Goal: Task Accomplishment & Management: Manage account settings

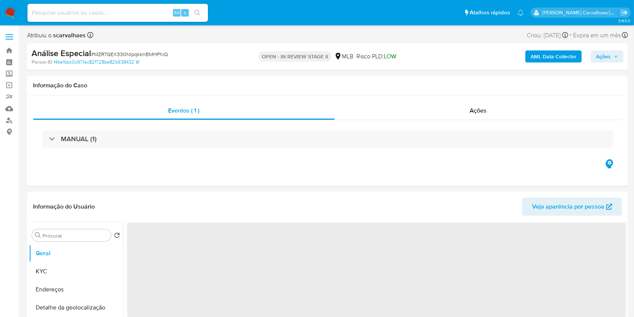
select select "10"
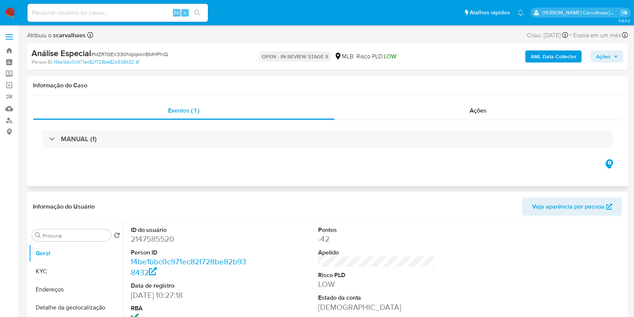
scroll to position [100, 0]
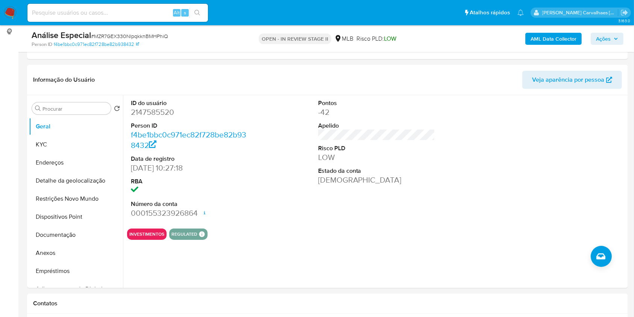
click at [8, 14] on img at bounding box center [10, 12] width 13 height 13
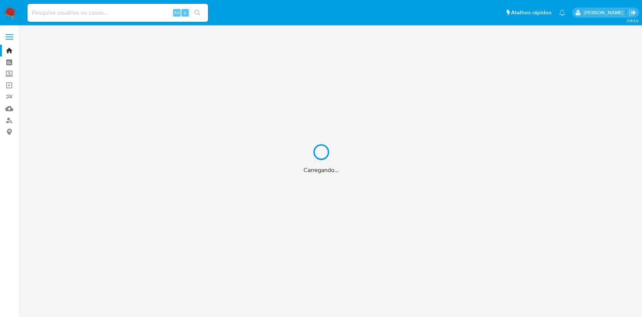
click at [8, 51] on div "Carregando..." at bounding box center [321, 158] width 642 height 317
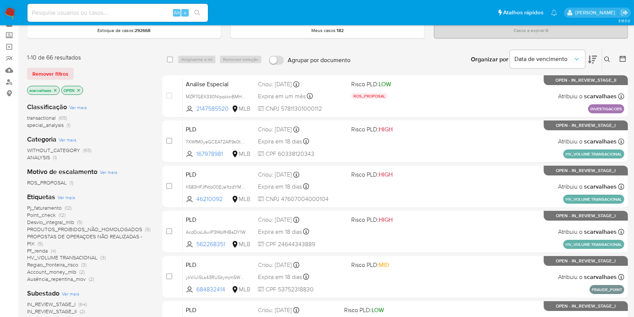
scroll to position [100, 0]
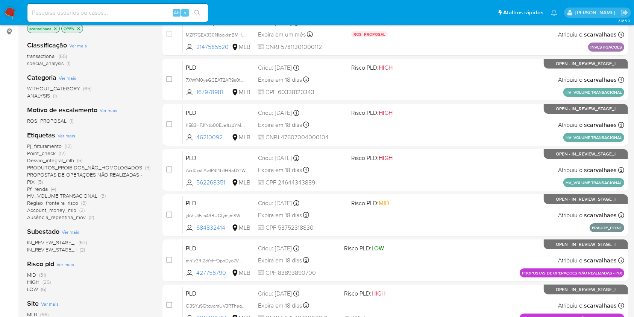
click at [37, 188] on span "Pf_renda" at bounding box center [37, 189] width 21 height 8
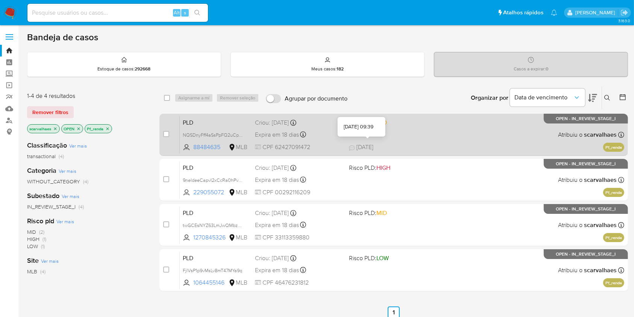
click at [362, 146] on span "08/10/2025" at bounding box center [361, 147] width 24 height 8
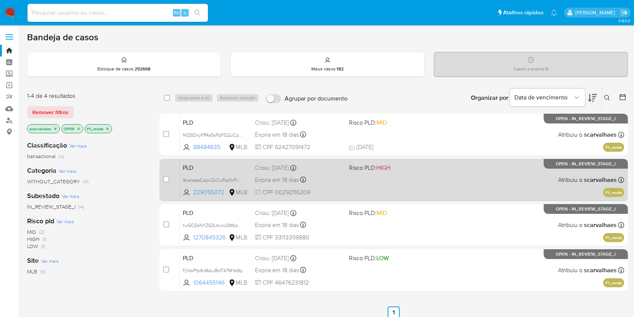
click at [409, 190] on div "PLD 9neldeeCapvI2xCcRa0hPvXS 229055072 MLB Risco PLD: HIGH Criou: 12/09/2025 Cr…" at bounding box center [402, 180] width 444 height 38
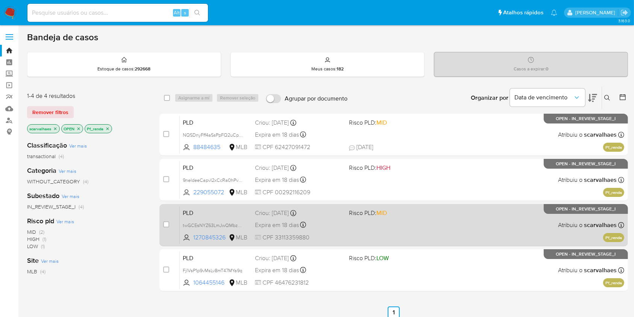
click at [399, 233] on div "PLD twGCEsNYZ63LmJwQMbzq5X7n 1270845326 MLB Risco PLD: MID Criou: 12/09/2025 Cr…" at bounding box center [402, 225] width 444 height 38
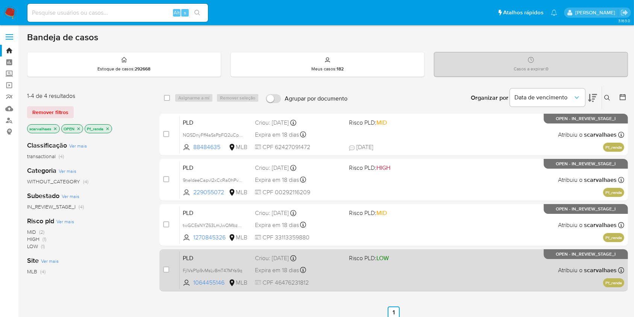
click at [361, 263] on div "PLD FjlVsP1p9vMsLv8mT47MYa9q 1064455146 MLB Risco PLD: LOW Criou: 12/09/2025 Cr…" at bounding box center [402, 270] width 444 height 38
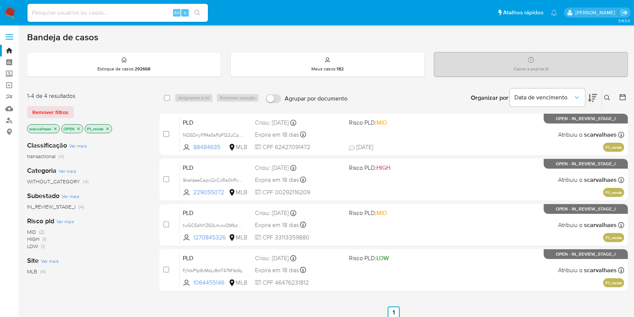
click at [107, 127] on icon "close-filter" at bounding box center [107, 128] width 5 height 5
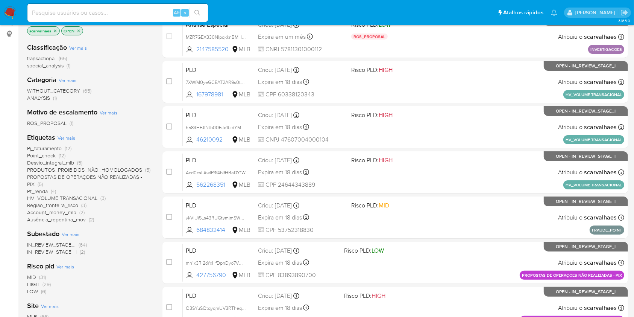
scroll to position [100, 0]
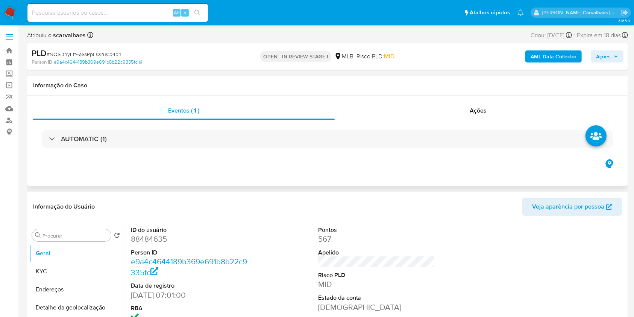
select select "10"
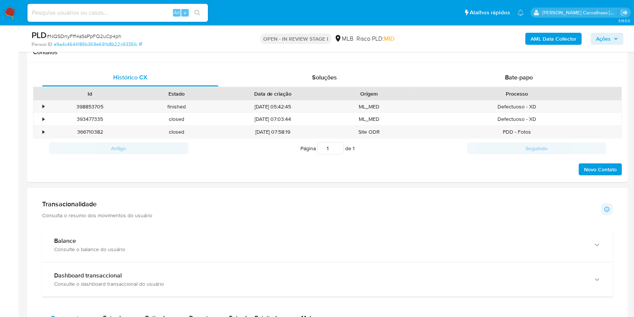
scroll to position [602, 0]
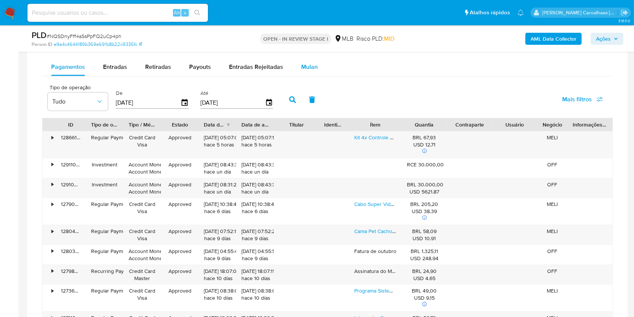
click at [304, 66] on span "Mulan" at bounding box center [309, 66] width 17 height 9
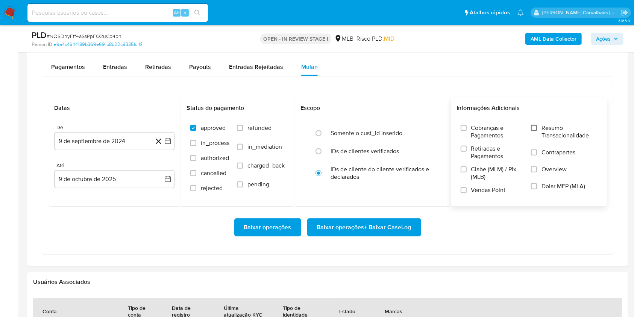
click at [533, 130] on input "Resumo Transacionalidade" at bounding box center [534, 128] width 6 height 6
click at [167, 137] on icon "button" at bounding box center [168, 141] width 8 height 8
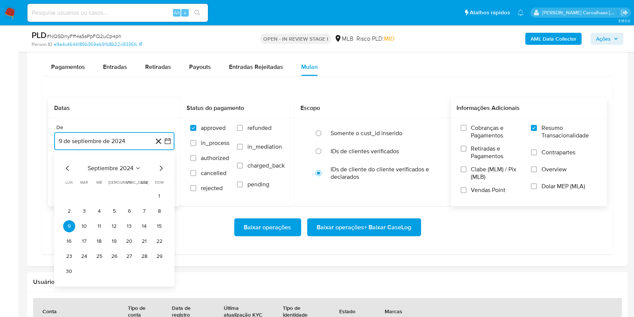
click at [159, 171] on icon "Mes siguiente" at bounding box center [160, 168] width 9 height 9
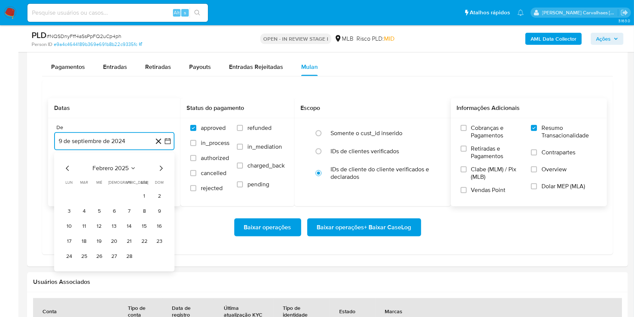
click at [159, 171] on icon "Mes siguiente" at bounding box center [160, 168] width 9 height 9
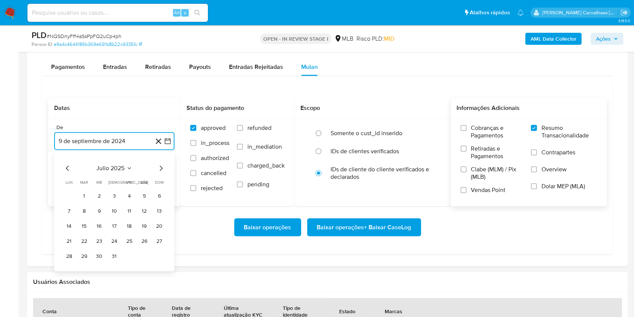
click at [159, 171] on icon "Mes siguiente" at bounding box center [160, 168] width 9 height 9
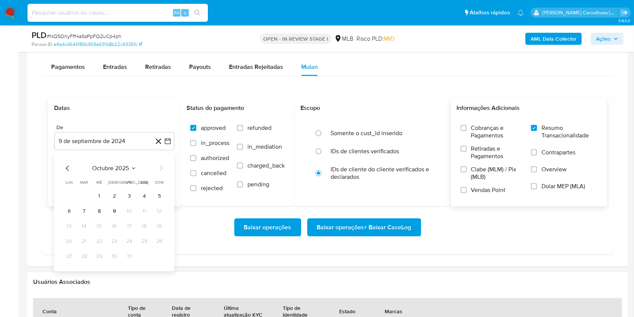
click at [66, 165] on icon "Mes anterior" at bounding box center [67, 168] width 9 height 9
click at [67, 170] on icon "Mes anterior" at bounding box center [67, 167] width 3 height 5
click at [68, 229] on button "9" at bounding box center [69, 226] width 12 height 12
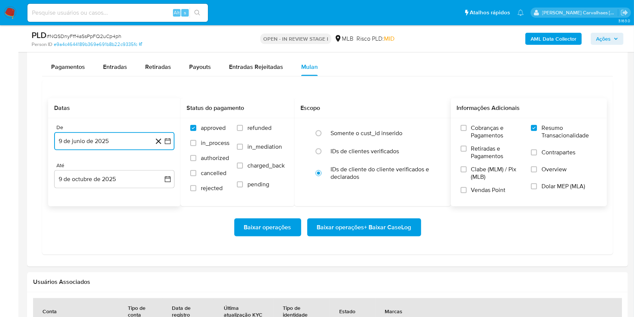
click at [170, 141] on icon "button" at bounding box center [168, 141] width 8 height 8
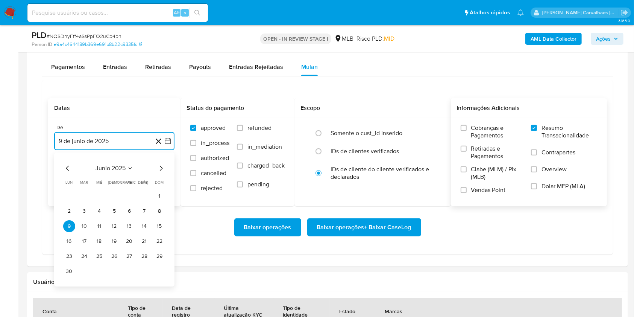
click at [160, 170] on icon "Mes siguiente" at bounding box center [161, 167] width 3 height 5
click at [144, 212] on button "9" at bounding box center [144, 211] width 12 height 12
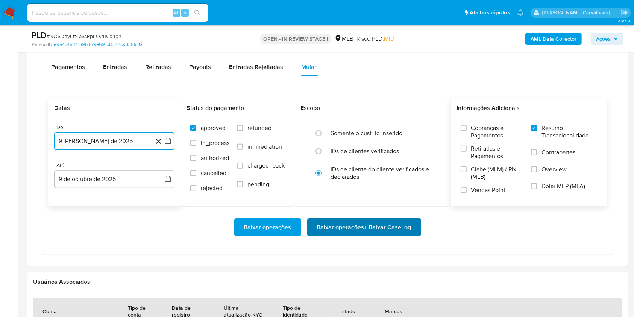
click at [379, 229] on span "Baixar operações + Baixar CaseLog" at bounding box center [364, 227] width 94 height 17
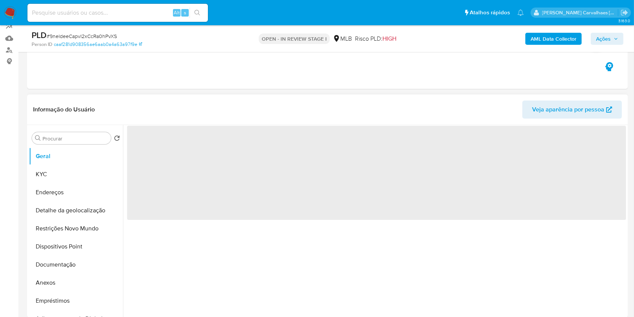
scroll to position [150, 0]
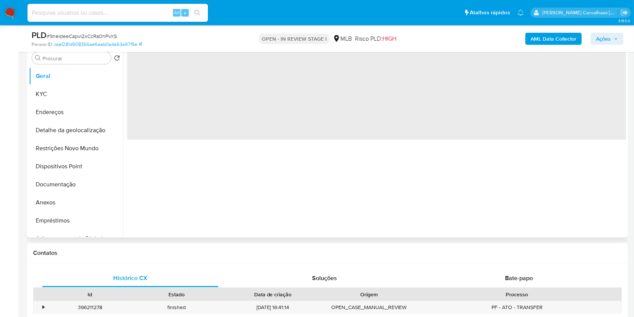
select select "10"
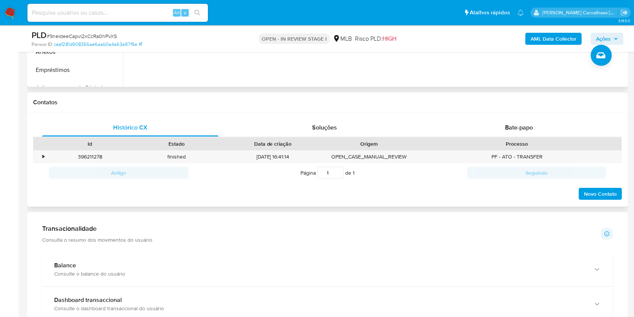
scroll to position [451, 0]
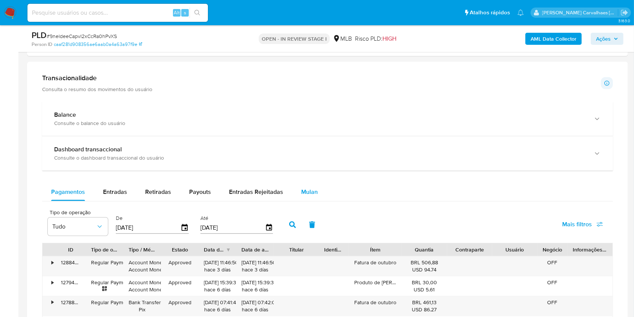
click at [314, 190] on span "Mulan" at bounding box center [309, 191] width 17 height 9
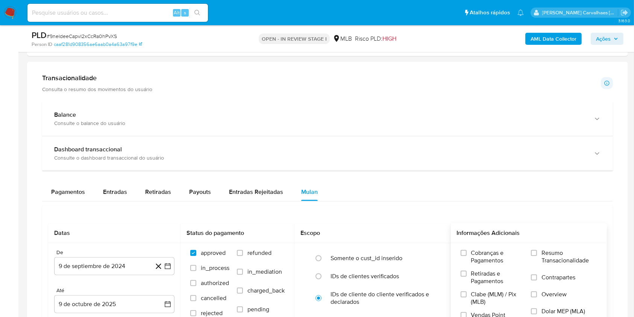
scroll to position [551, 0]
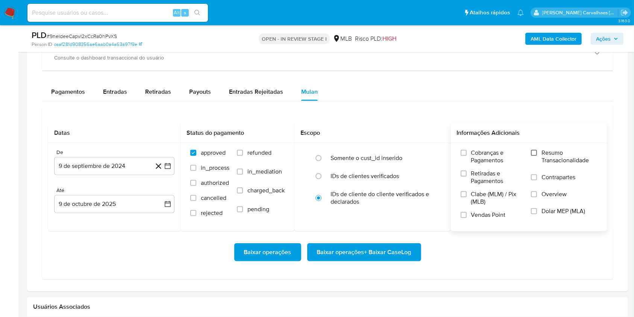
click at [535, 153] on input "Resumo Transacionalidade" at bounding box center [534, 153] width 6 height 6
click at [171, 168] on icon "button" at bounding box center [168, 166] width 8 height 8
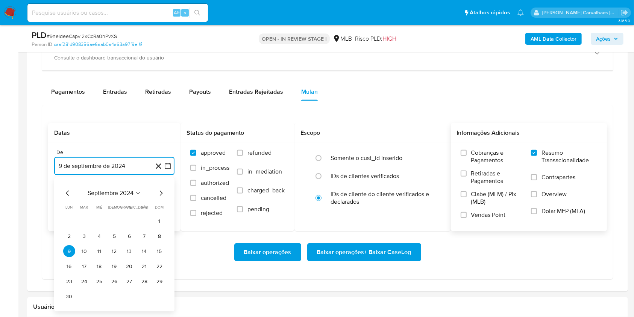
click at [161, 191] on icon "Mes siguiente" at bounding box center [161, 193] width 3 height 5
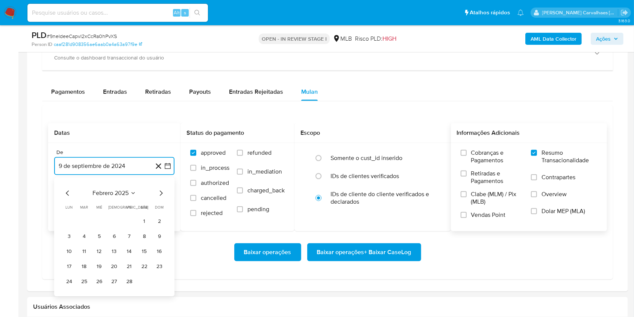
click at [161, 191] on icon "Mes siguiente" at bounding box center [161, 193] width 3 height 5
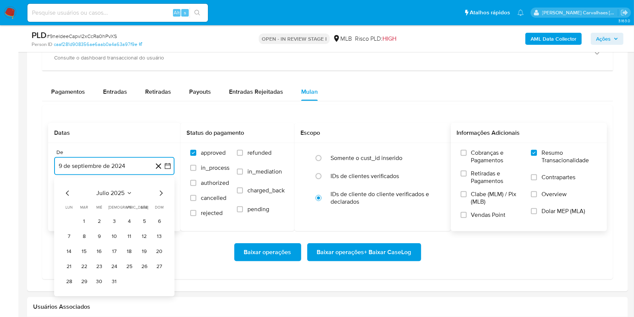
click at [161, 191] on icon "Mes siguiente" at bounding box center [161, 193] width 3 height 5
click at [68, 191] on icon "Mes anterior" at bounding box center [67, 193] width 9 height 9
click at [143, 235] on button "9" at bounding box center [144, 236] width 12 height 12
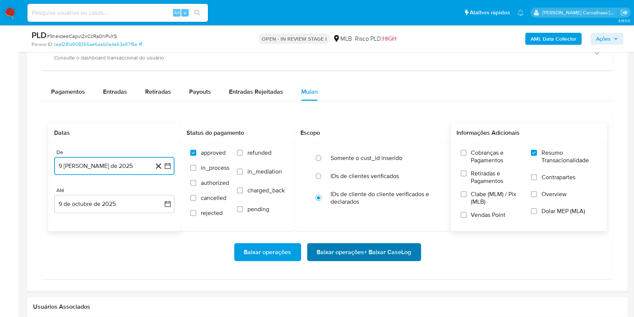
click at [349, 252] on span "Baixar operações + Baixar CaseLog" at bounding box center [364, 252] width 94 height 17
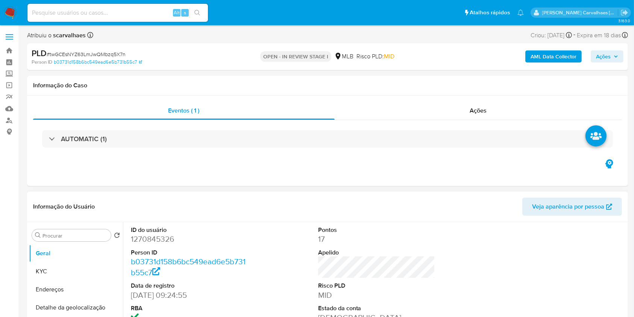
select select "10"
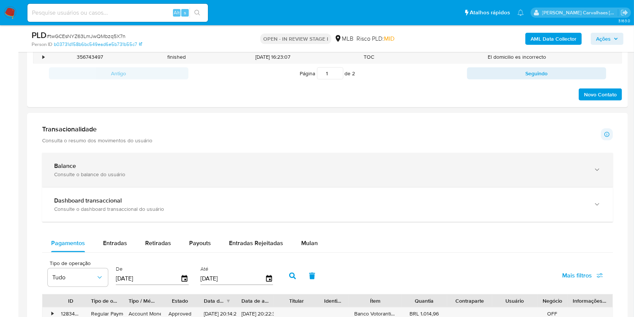
scroll to position [551, 0]
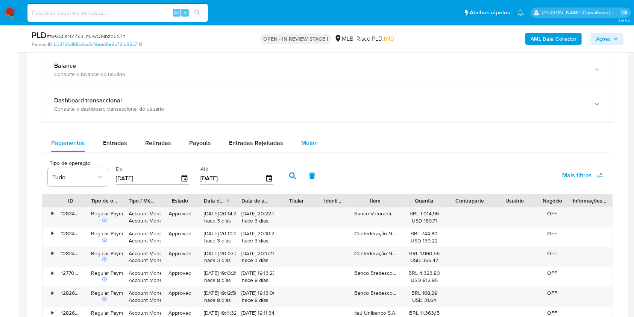
click at [306, 143] on span "Mulan" at bounding box center [309, 142] width 17 height 9
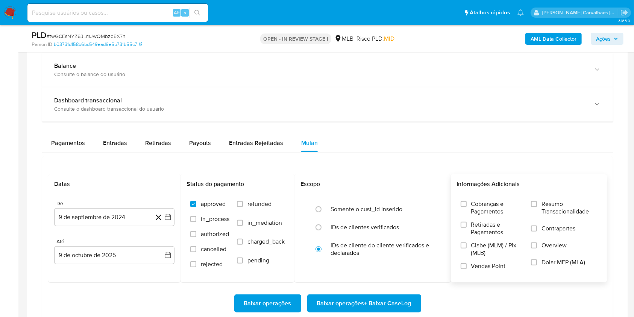
click at [538, 203] on label "Resumo Transacionalidade" at bounding box center [564, 212] width 66 height 24
click at [537, 203] on input "Resumo Transacionalidade" at bounding box center [534, 204] width 6 height 6
click at [167, 216] on icon "button" at bounding box center [168, 217] width 8 height 8
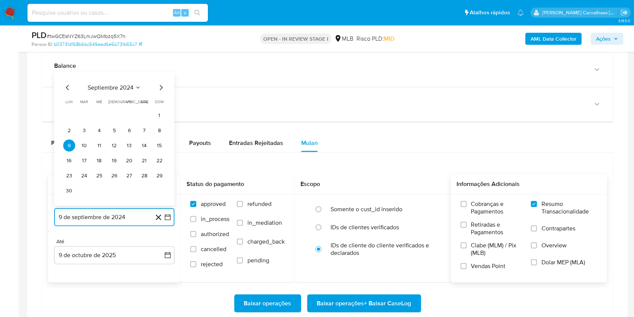
click at [162, 88] on icon "Mes siguiente" at bounding box center [160, 87] width 9 height 9
click at [160, 105] on icon "Mes siguiente" at bounding box center [160, 102] width 9 height 9
click at [160, 102] on icon "Mes siguiente" at bounding box center [160, 102] width 9 height 9
click at [160, 89] on icon "Mes siguiente" at bounding box center [161, 87] width 3 height 5
click at [162, 99] on icon "Mes siguiente" at bounding box center [160, 102] width 9 height 9
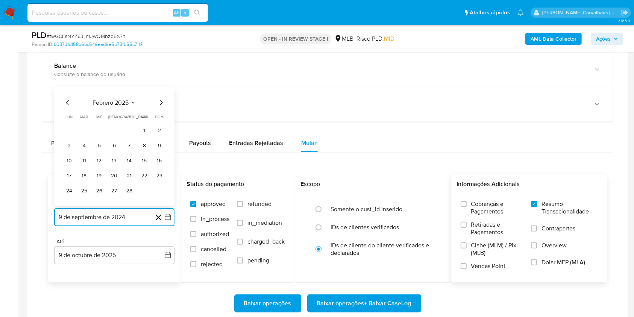
click at [161, 100] on icon "Mes siguiente" at bounding box center [160, 102] width 9 height 9
click at [161, 87] on icon "Mes siguiente" at bounding box center [160, 87] width 9 height 9
click at [158, 106] on icon "Mes siguiente" at bounding box center [160, 102] width 9 height 9
click at [158, 100] on icon "Mes siguiente" at bounding box center [160, 102] width 9 height 9
click at [162, 87] on icon "Mes siguiente" at bounding box center [161, 87] width 3 height 5
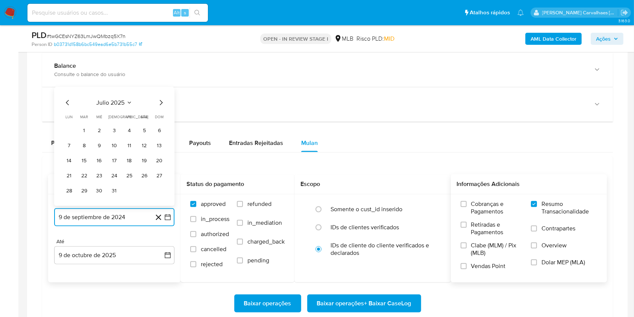
click at [160, 100] on icon "Mes siguiente" at bounding box center [161, 102] width 3 height 5
click at [146, 146] on button "9" at bounding box center [144, 146] width 12 height 12
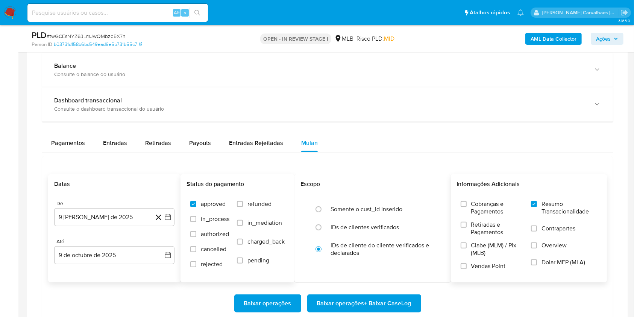
drag, startPoint x: 217, startPoint y: 225, endPoint x: 290, endPoint y: 276, distance: 89.4
click at [271, 270] on div "approved in_process authorized cancelled rejected refunded in_mediation charged…" at bounding box center [238, 237] width 102 height 75
click at [340, 301] on span "Baixar operações + Baixar CaseLog" at bounding box center [364, 303] width 94 height 17
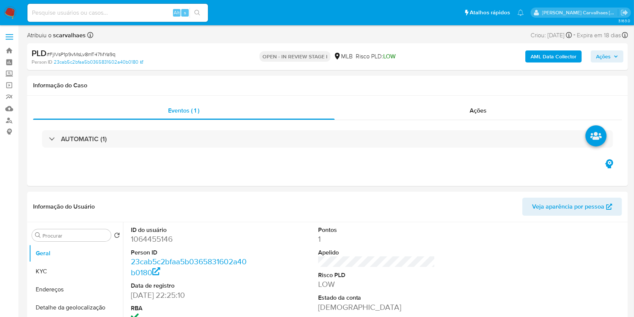
select select "10"
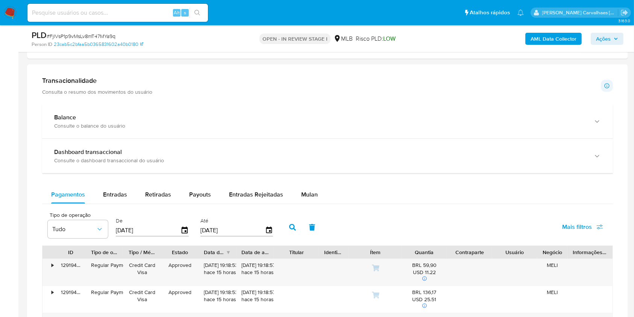
scroll to position [451, 0]
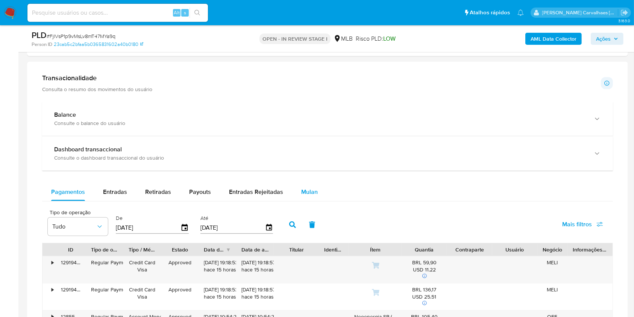
click at [306, 192] on span "Mulan" at bounding box center [309, 191] width 17 height 9
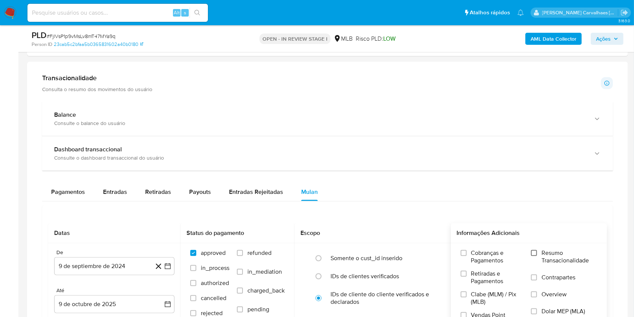
click at [533, 252] on input "Resumo Transacionalidade" at bounding box center [534, 253] width 6 height 6
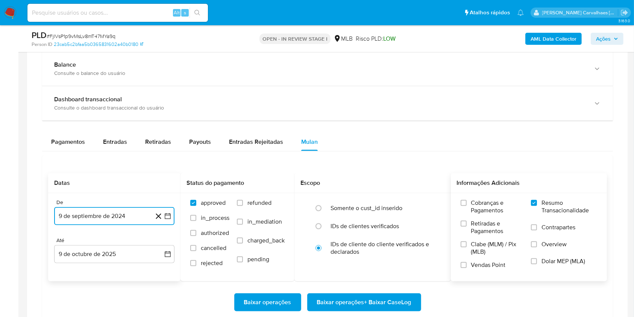
click at [166, 216] on icon "button" at bounding box center [168, 216] width 8 height 8
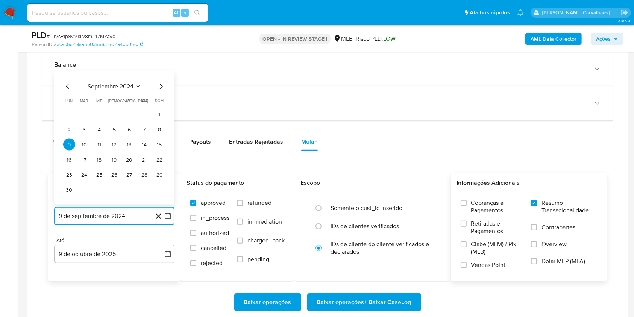
click at [163, 86] on icon "Mes siguiente" at bounding box center [160, 86] width 9 height 9
click at [162, 99] on icon "Mes siguiente" at bounding box center [160, 101] width 9 height 9
click at [159, 88] on icon "Mes siguiente" at bounding box center [160, 86] width 9 height 9
click at [162, 100] on icon "Mes siguiente" at bounding box center [160, 101] width 9 height 9
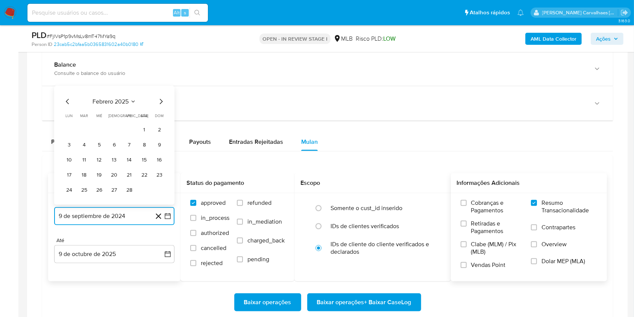
click at [162, 100] on icon "Mes siguiente" at bounding box center [160, 101] width 9 height 9
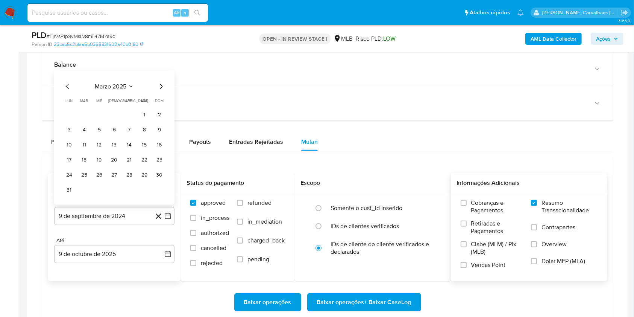
click at [159, 91] on div "marzo 2025 marzo 2025 lun lunes mar martes mié miércoles jue jueves vie viernes…" at bounding box center [114, 139] width 102 height 114
click at [162, 86] on icon "Mes siguiente" at bounding box center [161, 86] width 3 height 5
click at [161, 101] on icon "Mes siguiente" at bounding box center [160, 101] width 9 height 9
click at [160, 89] on icon "Mes siguiente" at bounding box center [161, 86] width 3 height 5
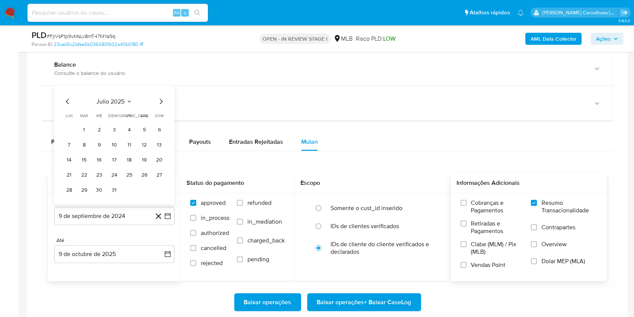
click at [160, 101] on icon "Mes siguiente" at bounding box center [160, 101] width 9 height 9
click at [144, 142] on button "9" at bounding box center [144, 144] width 12 height 12
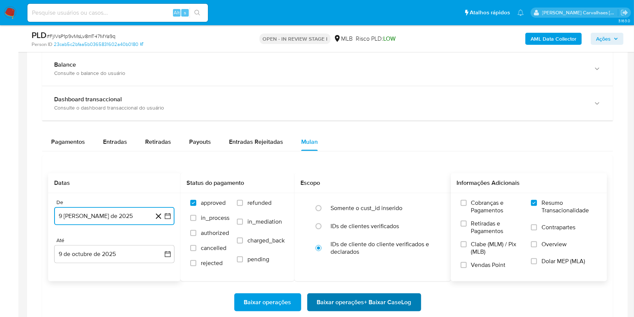
click at [361, 307] on span "Baixar operações + Baixar CaseLog" at bounding box center [364, 302] width 94 height 17
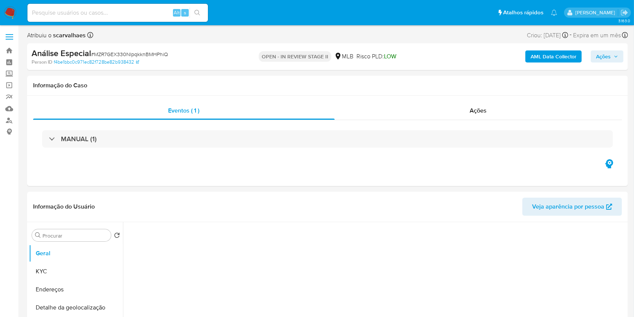
select select "10"
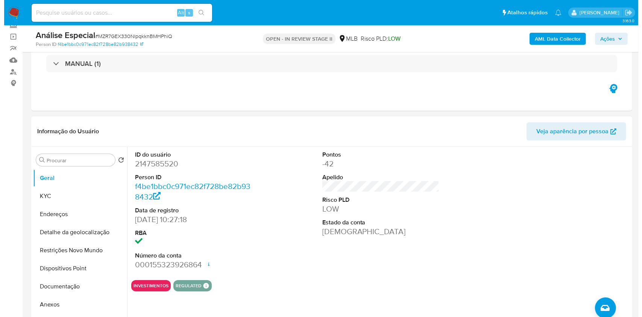
scroll to position [100, 0]
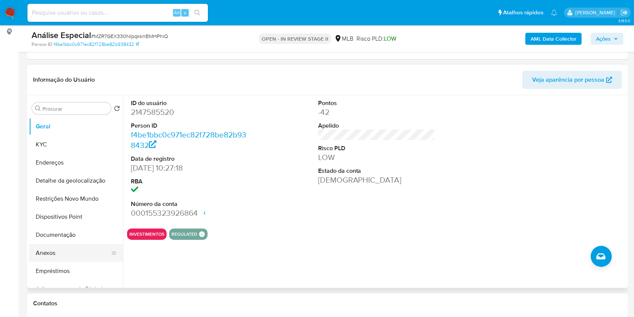
click at [56, 249] on button "Anexos" at bounding box center [73, 253] width 88 height 18
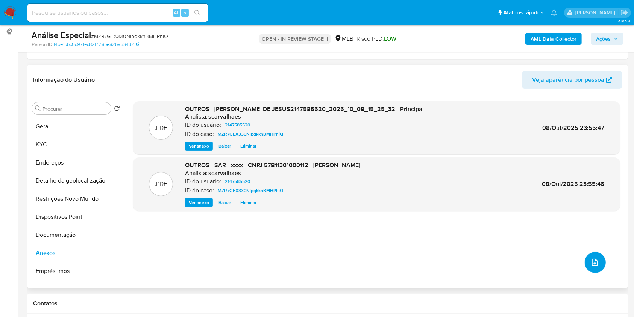
click at [596, 260] on span "upload-file" at bounding box center [594, 262] width 9 height 9
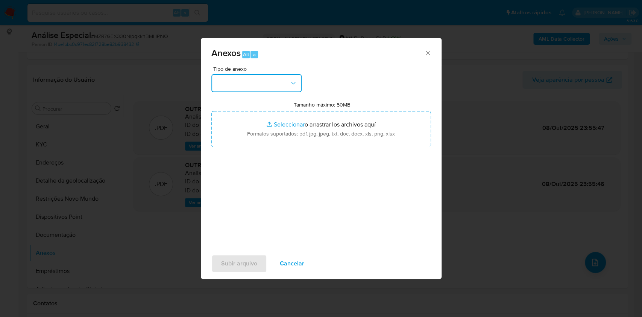
click at [297, 80] on button "button" at bounding box center [256, 83] width 90 height 18
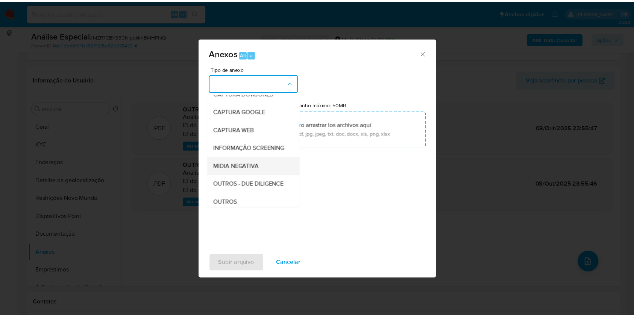
scroll to position [50, 0]
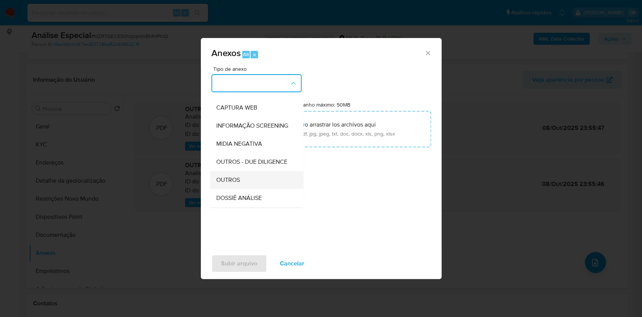
click at [246, 189] on div "OUTROS" at bounding box center [254, 180] width 77 height 18
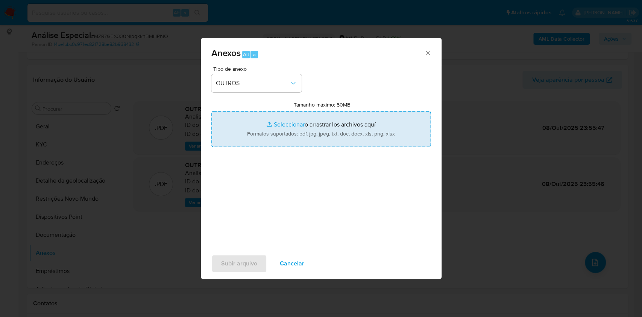
click at [288, 124] on input "Tamanho máximo: 50MB Seleccionar archivos" at bounding box center [321, 129] width 220 height 36
type input "C:\fakepath\Análise especial-outros.pdf"
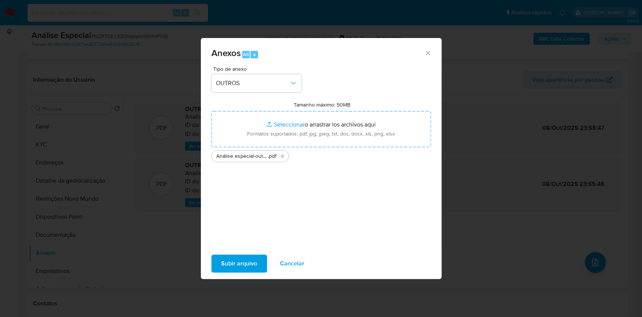
click at [251, 261] on span "Subir arquivo" at bounding box center [239, 263] width 36 height 17
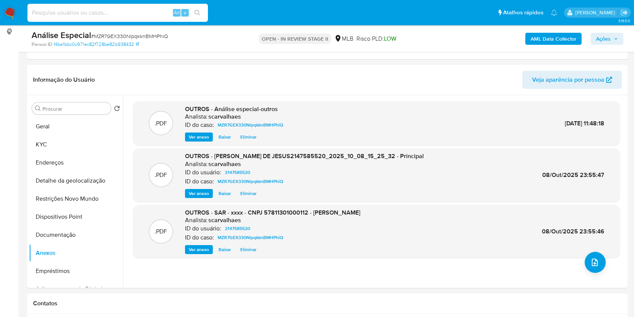
drag, startPoint x: 103, startPoint y: 18, endPoint x: 81, endPoint y: 12, distance: 23.3
paste input "MZR7GEX330NlpqkknBMHPhiQ"
click at [196, 17] on button "search-icon" at bounding box center [197, 13] width 15 height 11
drag, startPoint x: 124, startPoint y: 12, endPoint x: 26, endPoint y: 13, distance: 98.1
click at [26, 13] on li "MZR7GEX330NlpqkknBMHPhiQ Alt s" at bounding box center [118, 12] width 184 height 19
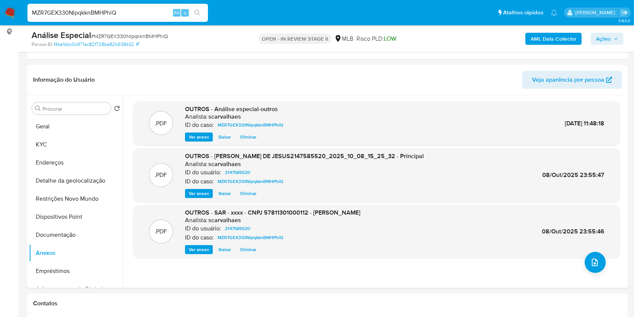
paste input "8NJfcrVc5ZY7WANVeKTvlgee"
type input "8NJfcrVc5ZY7WANVeKTvlgee"
click at [192, 17] on button "search-icon" at bounding box center [197, 13] width 15 height 11
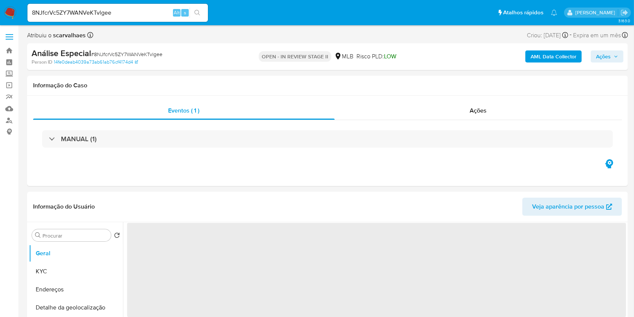
select select "10"
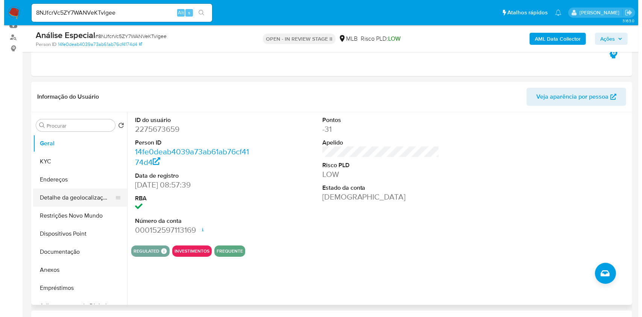
scroll to position [100, 0]
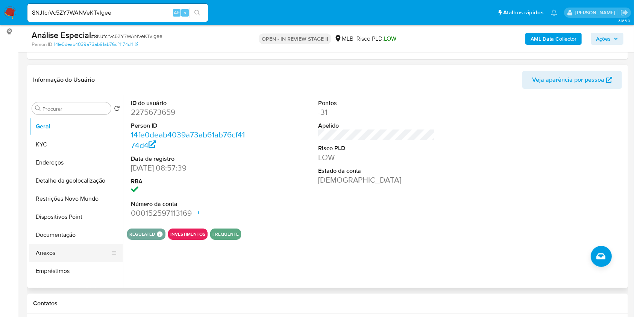
click at [52, 251] on button "Anexos" at bounding box center [73, 253] width 88 height 18
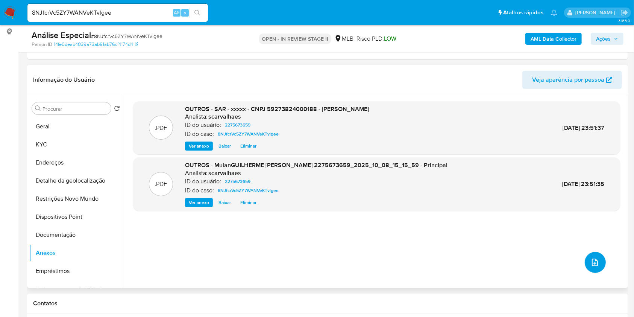
click at [590, 264] on icon "upload-file" at bounding box center [594, 262] width 9 height 9
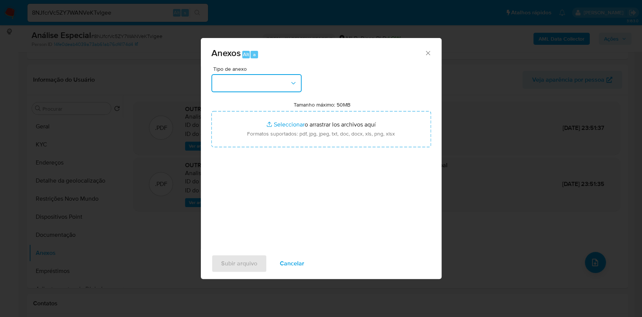
click at [295, 85] on icon "button" at bounding box center [294, 83] width 8 height 8
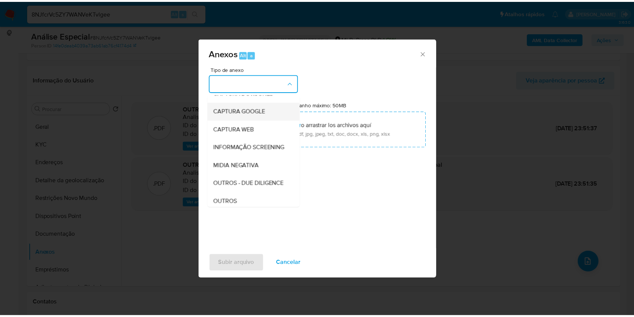
scroll to position [50, 0]
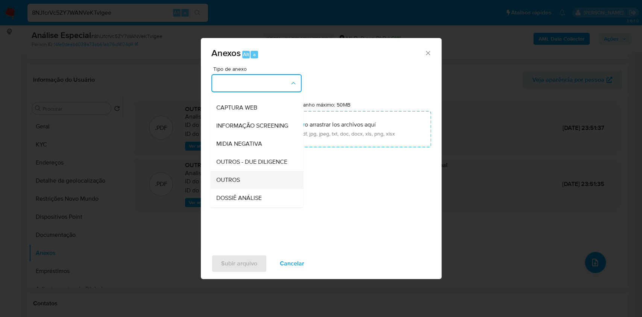
click at [237, 189] on div "OUTROS" at bounding box center [254, 180] width 77 height 18
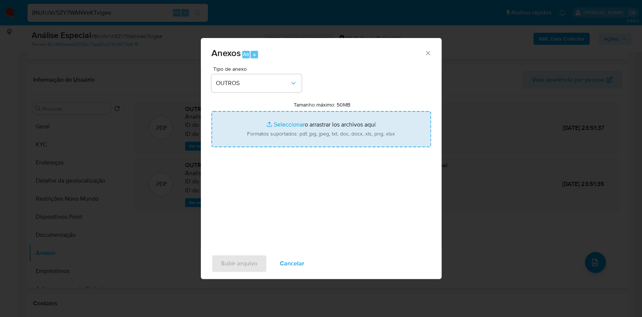
click at [284, 125] on input "Tamanho máximo: 50MB Seleccionar archivos" at bounding box center [321, 129] width 220 height 36
type input "C:\fakepath\Análise especial-outros.pdf"
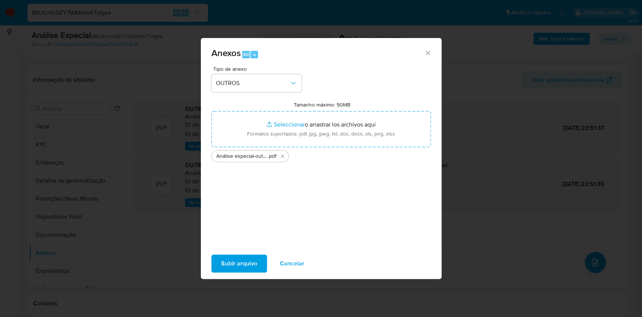
click at [241, 265] on span "Subir arquivo" at bounding box center [239, 263] width 36 height 17
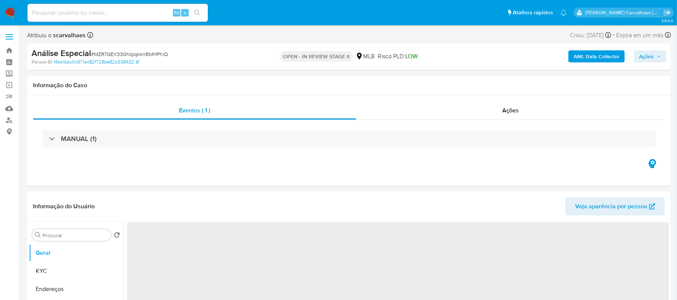
select select "10"
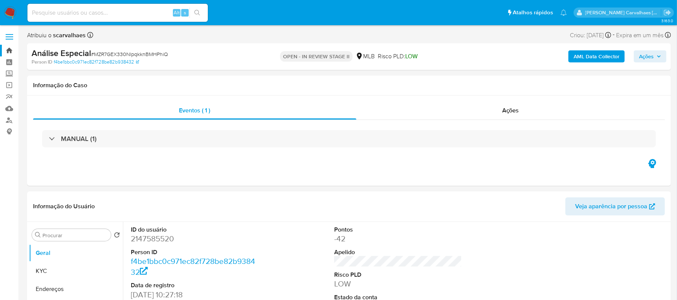
click at [9, 47] on link "Bandeja" at bounding box center [44, 51] width 89 height 12
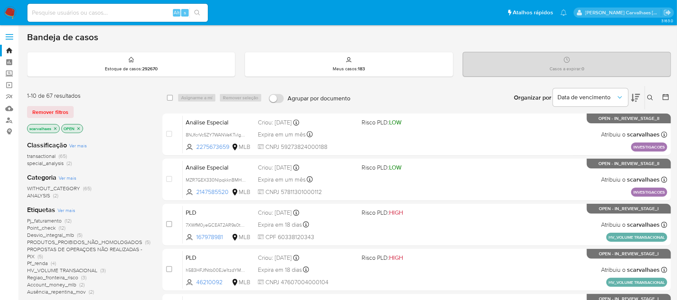
click at [111, 8] on input at bounding box center [117, 13] width 180 height 10
paste input "mn1x3RI2oYxHfDpnDyo7VMVH"
type input "mn1x3RI2oYxHfDpnDyo7VMVH"
click at [195, 15] on icon "search-icon" at bounding box center [197, 13] width 6 height 6
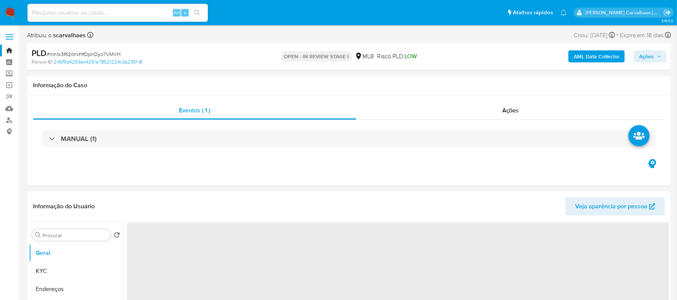
select select "10"
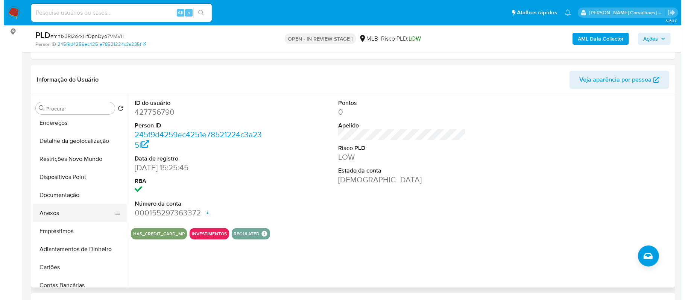
scroll to position [100, 0]
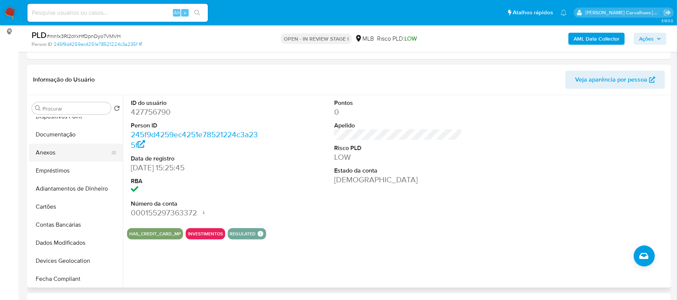
click at [47, 149] on button "Anexos" at bounding box center [73, 153] width 88 height 18
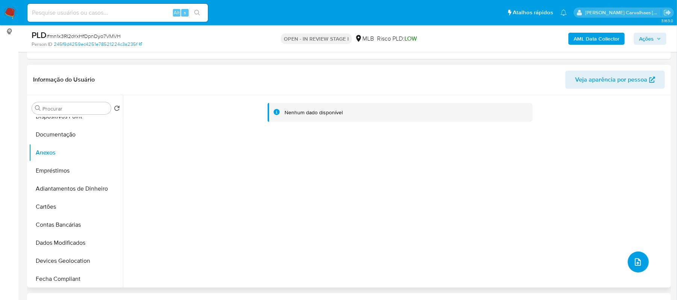
click at [634, 264] on span "upload-file" at bounding box center [638, 262] width 9 height 9
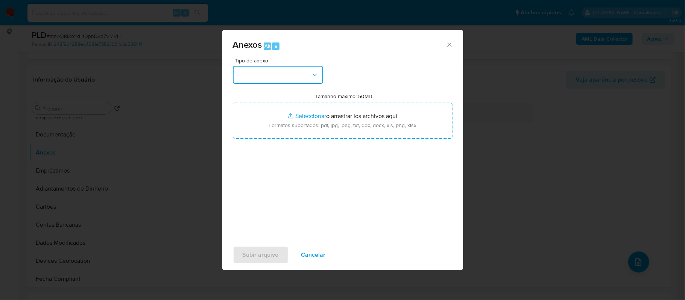
click at [309, 75] on button "button" at bounding box center [278, 75] width 90 height 18
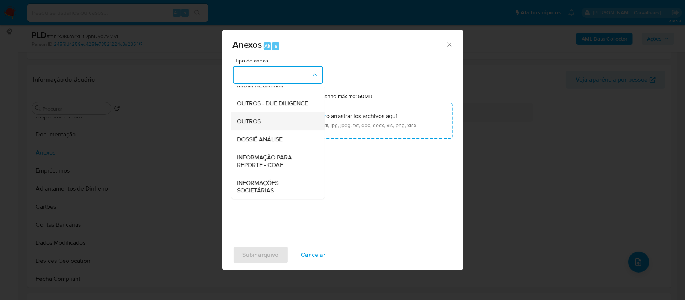
click at [269, 130] on div "OUTROS" at bounding box center [275, 121] width 77 height 18
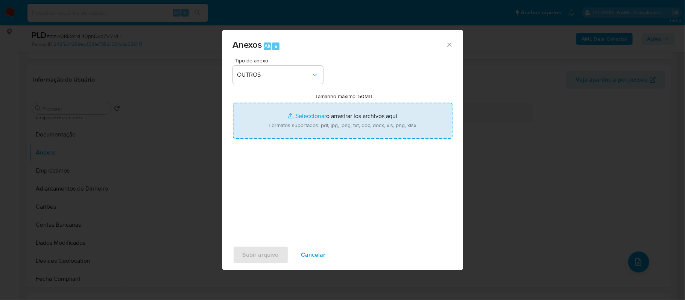
click at [309, 116] on input "Tamanho máximo: 50MB Seleccionar archivos" at bounding box center [343, 121] width 220 height 36
type input "C:\fakepath\Mulan Afranio Matos 427756790_2025_10_07_16_28_46 - Tabla dinámica …"
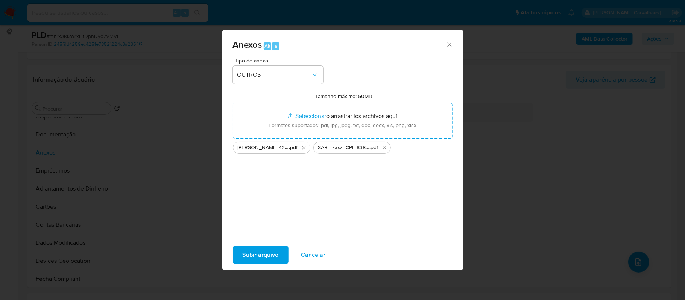
click at [255, 255] on span "Subir arquivo" at bounding box center [261, 255] width 36 height 17
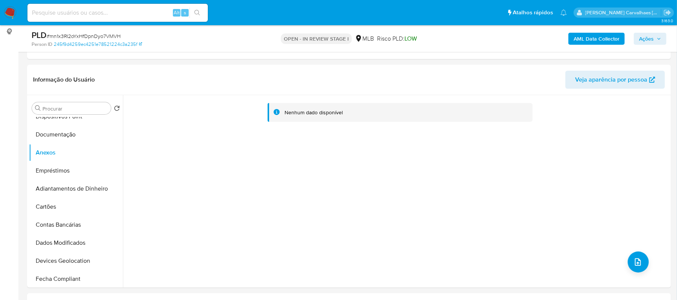
click at [649, 40] on span "Ações" at bounding box center [646, 39] width 15 height 12
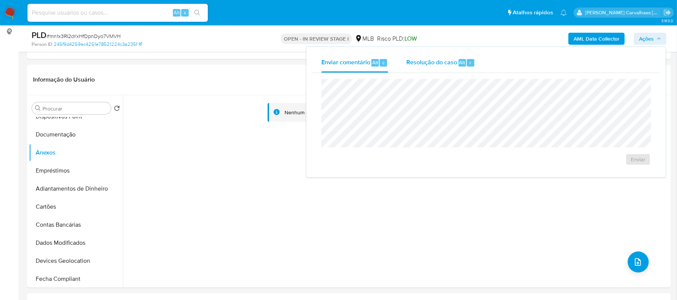
click at [432, 62] on span "Resolução do caso" at bounding box center [431, 62] width 51 height 9
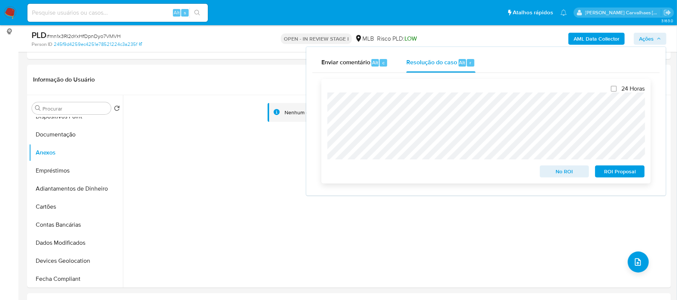
click at [623, 172] on span "ROI Proposal" at bounding box center [619, 171] width 39 height 11
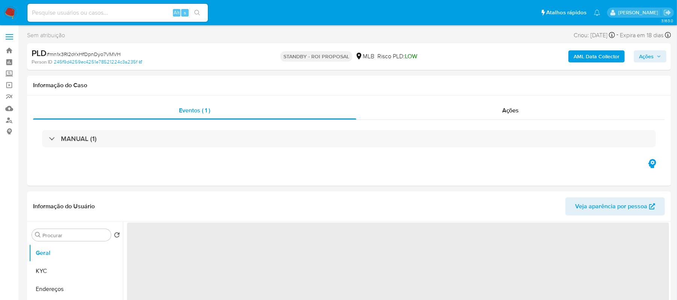
select select "10"
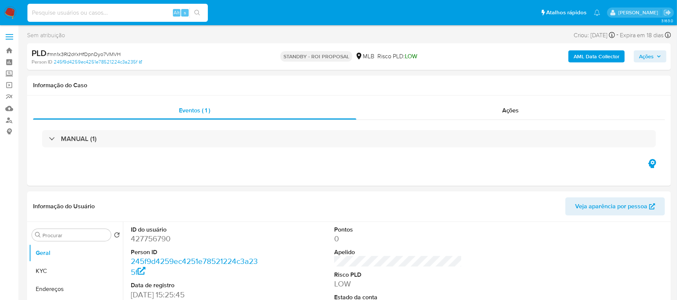
paste input "SX4r2YtKbjogNDDiWccUnTKP"
type input "SX4r2YtKbjogNDDiWccUnTKP"
click at [203, 12] on button "search-icon" at bounding box center [197, 13] width 15 height 11
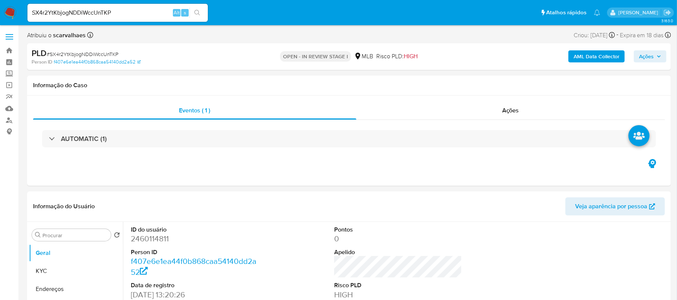
select select "10"
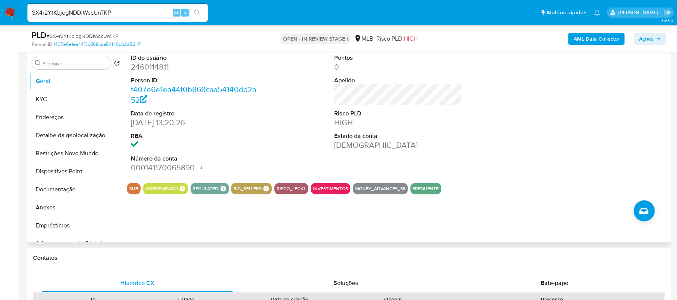
scroll to position [250, 0]
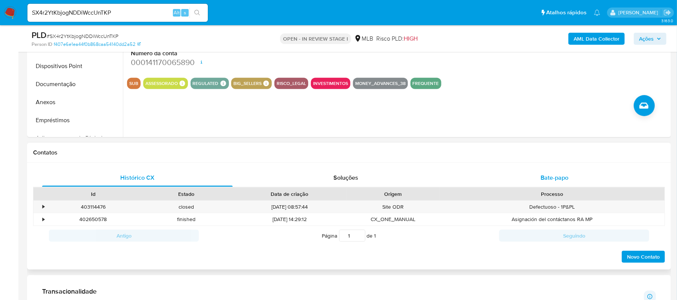
click at [554, 178] on span "Bate-papo" at bounding box center [555, 177] width 28 height 9
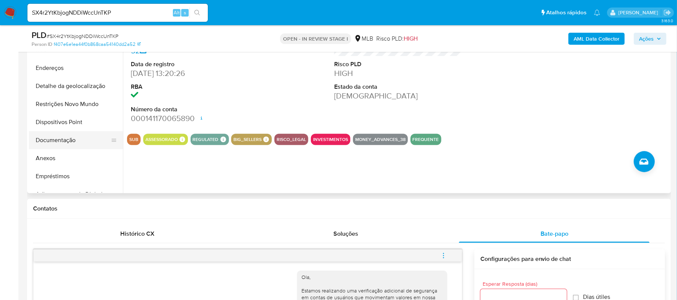
scroll to position [150, 0]
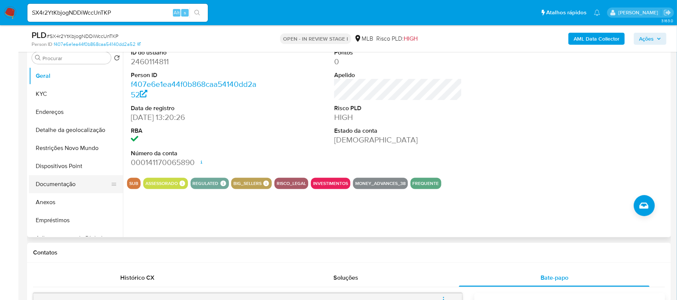
click at [55, 187] on button "Documentação" at bounding box center [73, 184] width 88 height 18
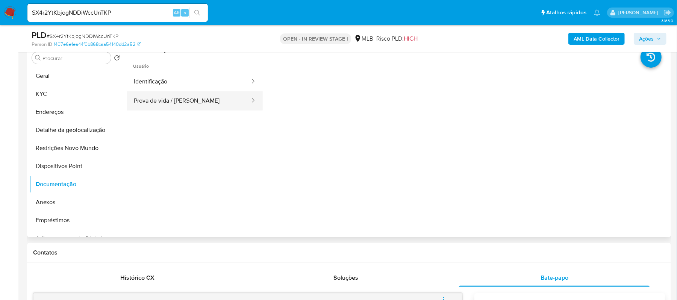
click at [208, 107] on button "Prova de vida / Selfie" at bounding box center [189, 100] width 124 height 19
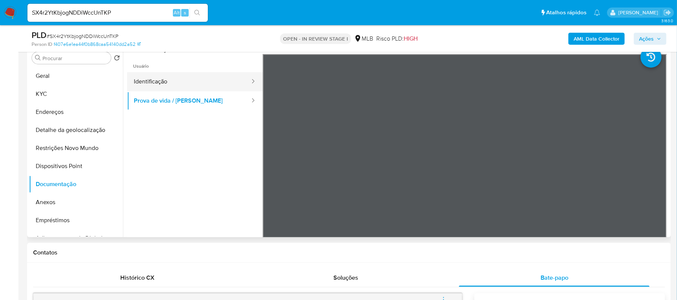
click at [171, 76] on button "Identificação" at bounding box center [189, 81] width 124 height 19
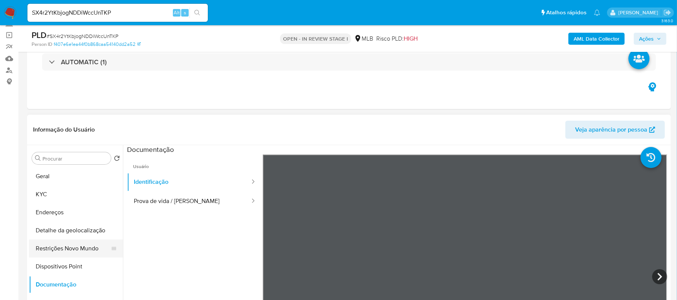
click at [50, 254] on button "Restrições Novo Mundo" at bounding box center [73, 249] width 88 height 18
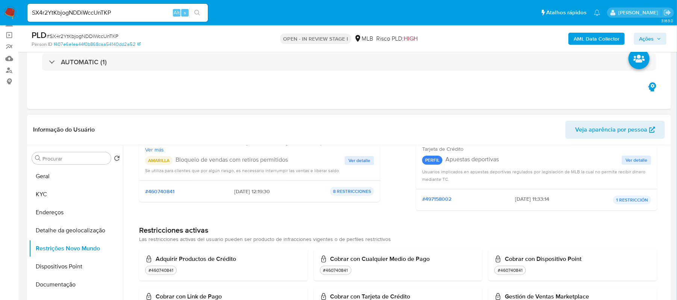
scroll to position [47, 0]
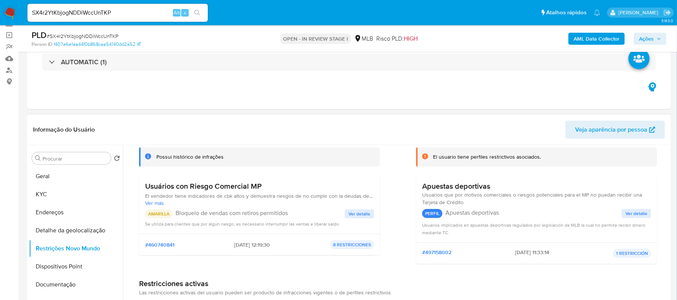
click at [352, 212] on span "Ver detalle" at bounding box center [360, 214] width 22 height 8
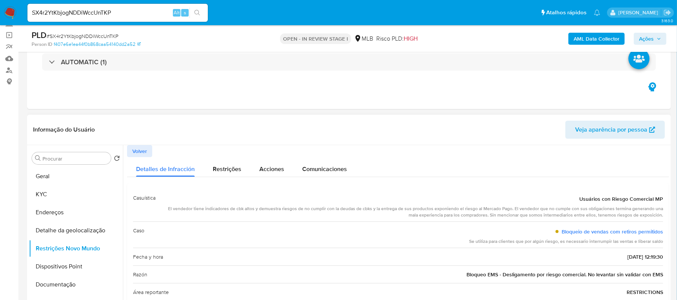
drag, startPoint x: 168, startPoint y: 208, endPoint x: 662, endPoint y: 216, distance: 494.1
click at [662, 216] on div "Casuística Usuários con Riesgo Comercial MP El vendedor tiene indicadores de cb…" at bounding box center [398, 271] width 542 height 176
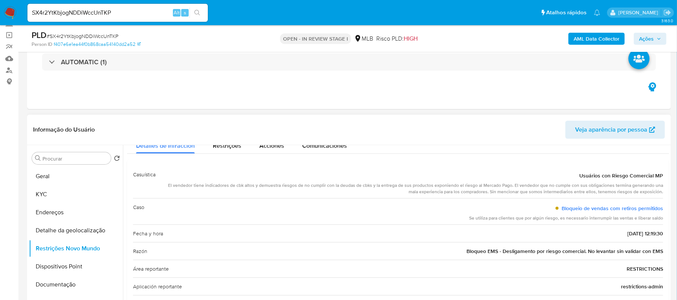
scroll to position [33, 0]
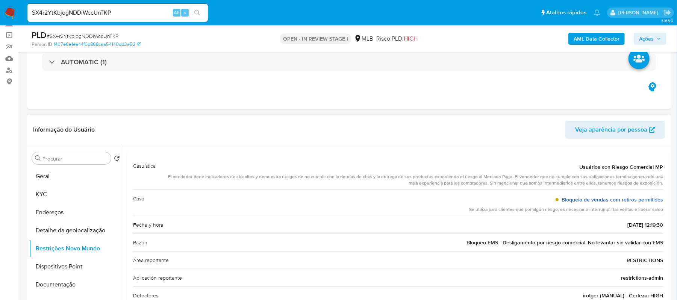
click at [591, 198] on link "Bloqueio de vendas com retiros permitidos" at bounding box center [613, 200] width 102 height 8
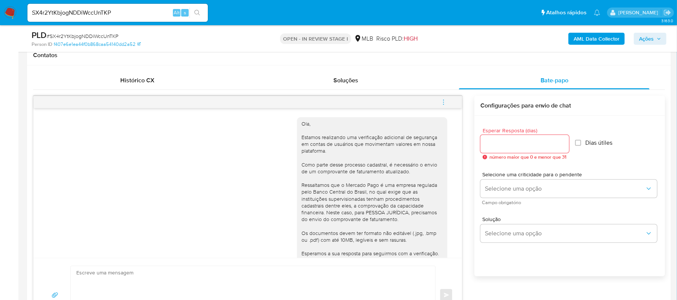
scroll to position [0, 0]
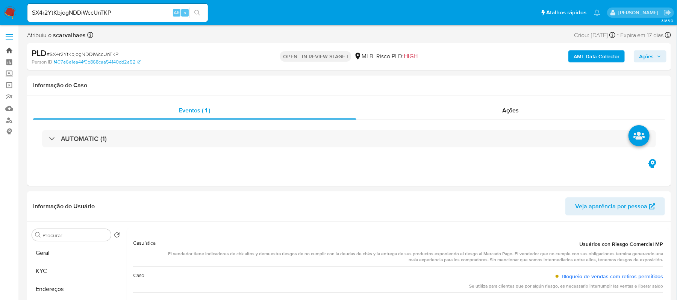
click at [11, 49] on link "Bandeja" at bounding box center [44, 51] width 89 height 12
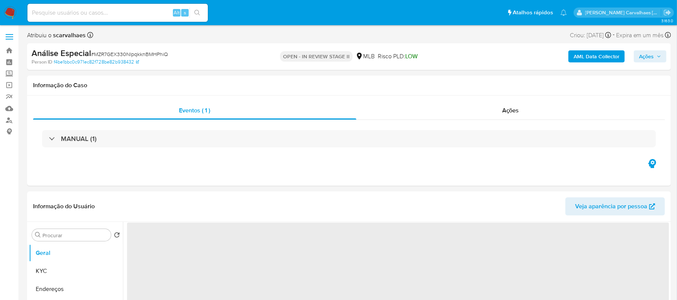
select select "10"
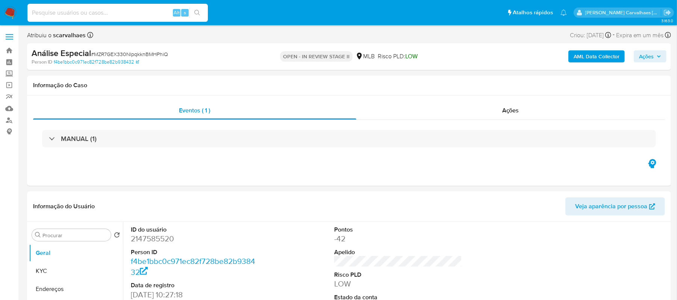
paste input "712.285.781-68"
type input "712.285.781-68"
click at [12, 121] on link "Localizador de pessoas" at bounding box center [44, 120] width 89 height 12
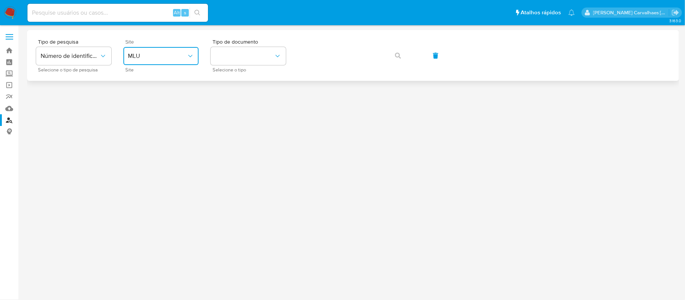
click at [161, 60] on button "MLU" at bounding box center [160, 56] width 75 height 18
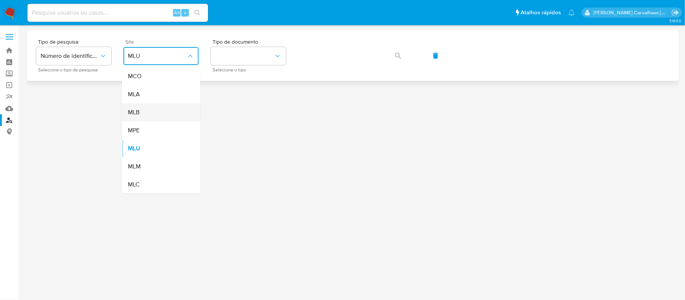
click at [152, 113] on div "MLB" at bounding box center [159, 112] width 62 height 18
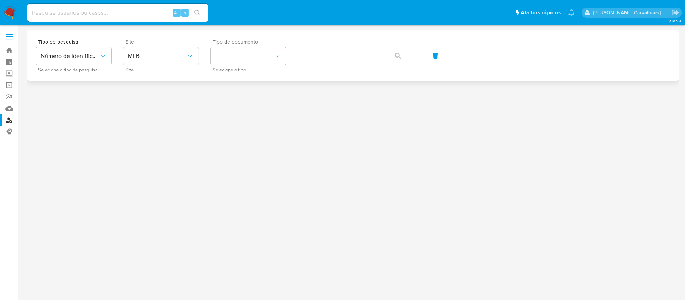
click at [229, 46] on div "Tipo de documento Selecione o tipo" at bounding box center [248, 55] width 75 height 33
click at [230, 51] on button "identificationType" at bounding box center [248, 56] width 75 height 18
click at [231, 104] on div "CPF CPF" at bounding box center [246, 106] width 62 height 26
click at [396, 53] on icon "button" at bounding box center [398, 56] width 6 height 6
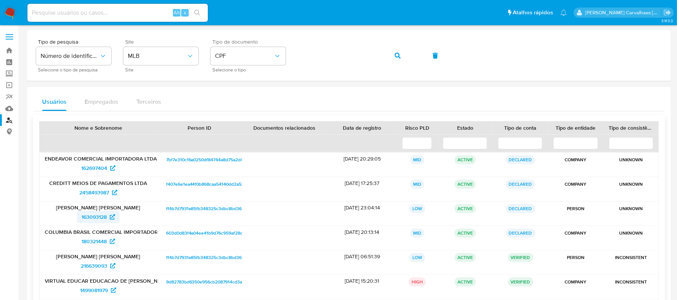
click at [101, 215] on span "163093128" at bounding box center [94, 217] width 25 height 12
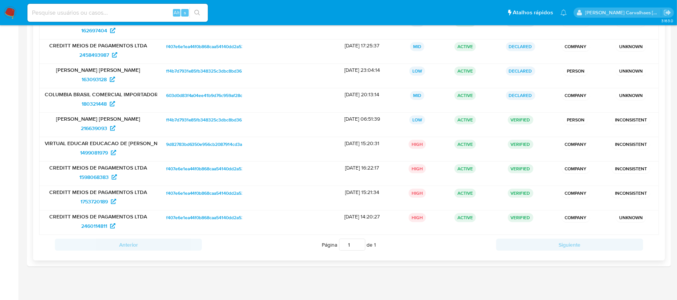
scroll to position [144, 0]
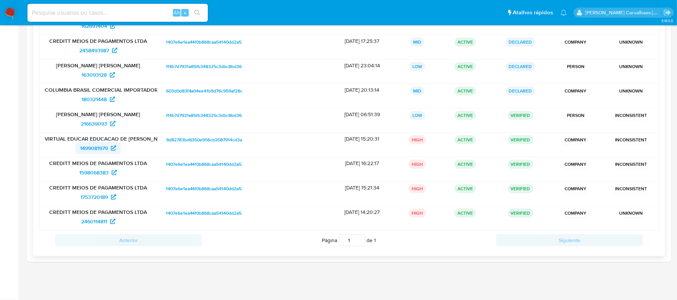
click at [110, 148] on span "1499081979" at bounding box center [98, 148] width 36 height 12
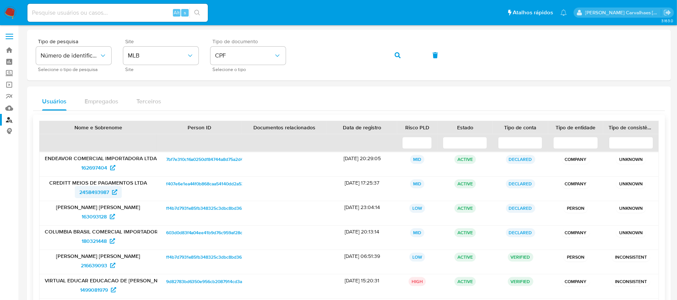
scroll to position [0, 0]
click at [105, 168] on span "162697404" at bounding box center [94, 168] width 26 height 12
click at [100, 191] on span "2458493987" at bounding box center [94, 193] width 30 height 12
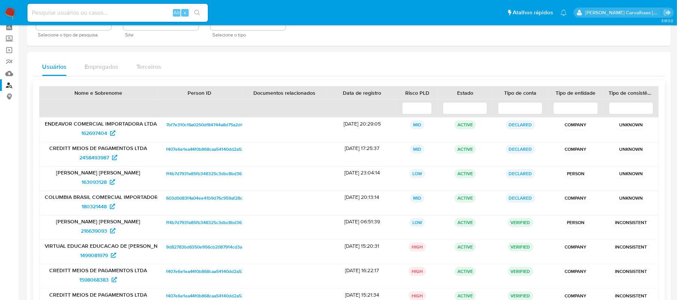
scroll to position [50, 0]
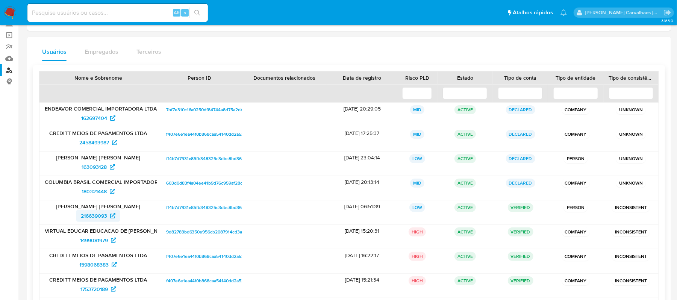
click at [99, 215] on span "216639093" at bounding box center [94, 216] width 26 height 12
click at [98, 193] on span "180321448" at bounding box center [94, 191] width 25 height 12
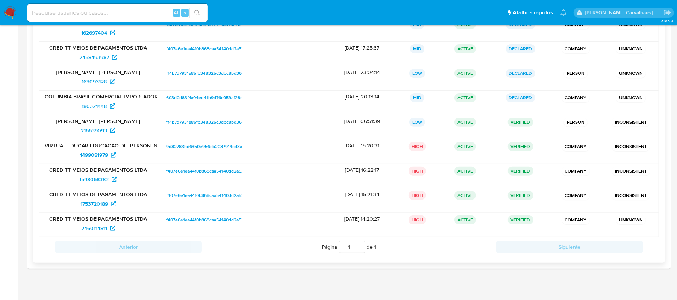
scroll to position [144, 0]
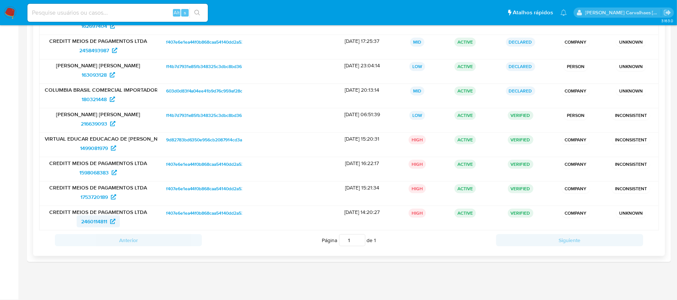
click at [111, 221] on icon at bounding box center [112, 221] width 5 height 5
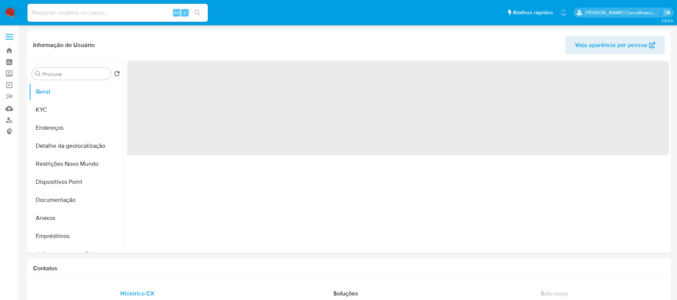
select select "10"
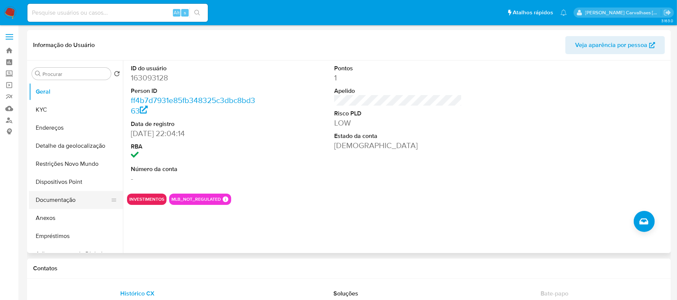
click at [56, 202] on button "Documentação" at bounding box center [73, 200] width 88 height 18
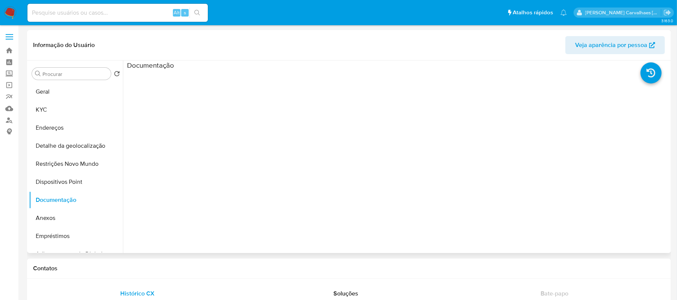
scroll to position [61, 0]
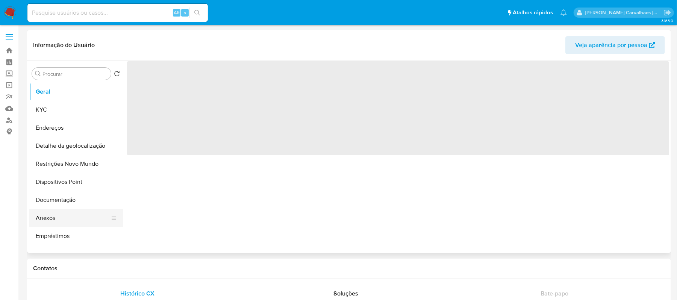
select select "10"
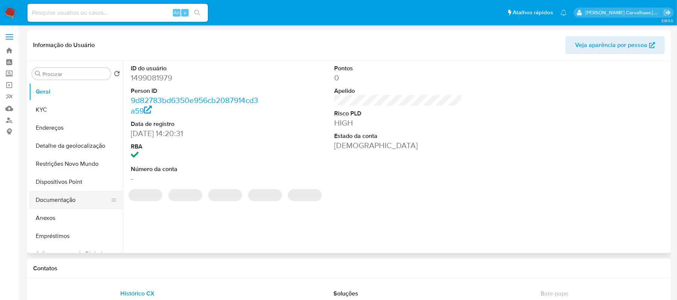
click at [56, 201] on button "Documentação" at bounding box center [73, 200] width 88 height 18
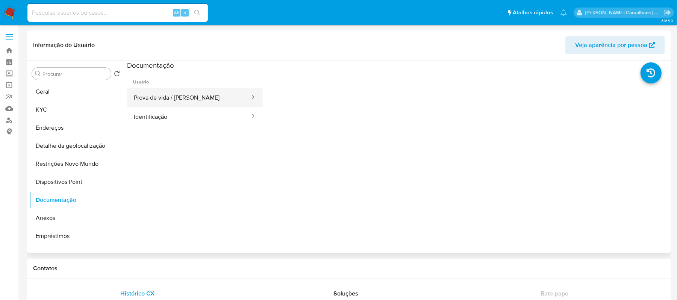
click at [193, 98] on button "Prova de vida / [PERSON_NAME]" at bounding box center [189, 97] width 124 height 19
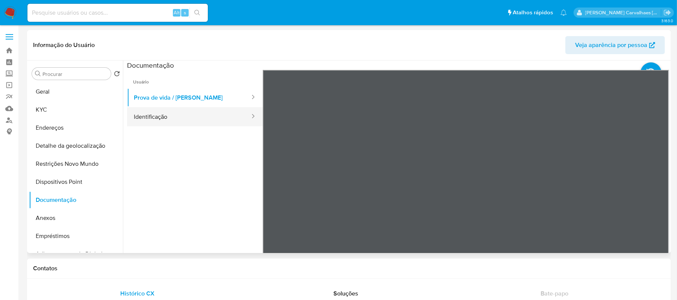
click at [163, 114] on button "Identificação" at bounding box center [189, 116] width 124 height 19
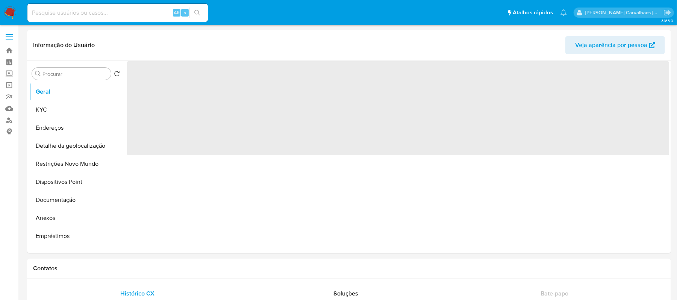
select select "10"
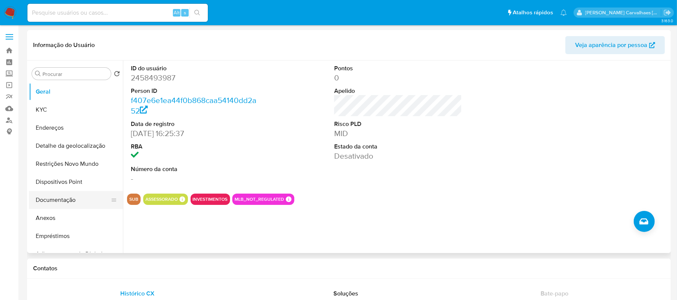
click at [77, 205] on button "Documentação" at bounding box center [73, 200] width 88 height 18
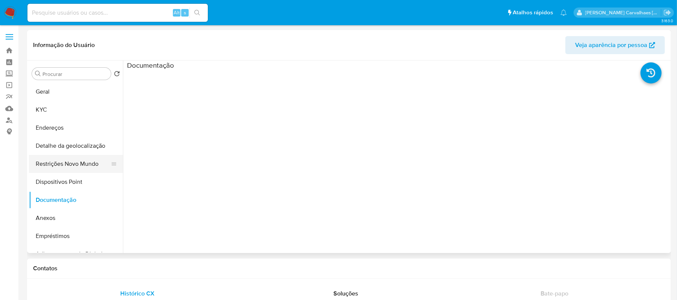
click at [77, 167] on button "Restrições Novo Mundo" at bounding box center [73, 164] width 88 height 18
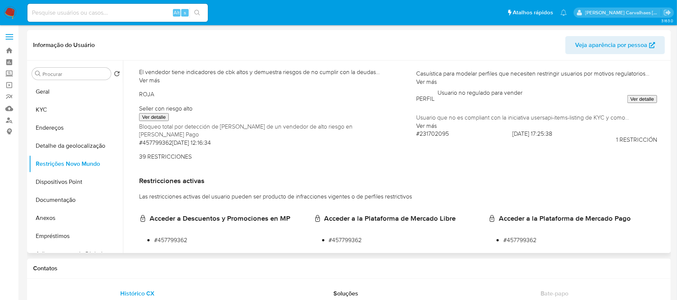
scroll to position [92, 0]
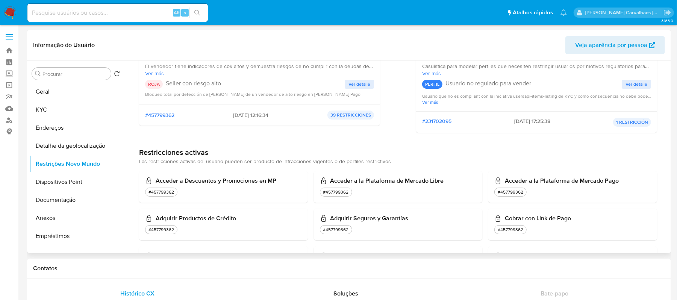
click at [356, 85] on span "Ver detalle" at bounding box center [360, 84] width 22 height 8
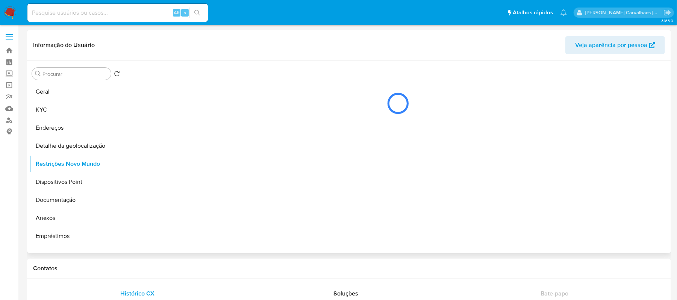
scroll to position [0, 0]
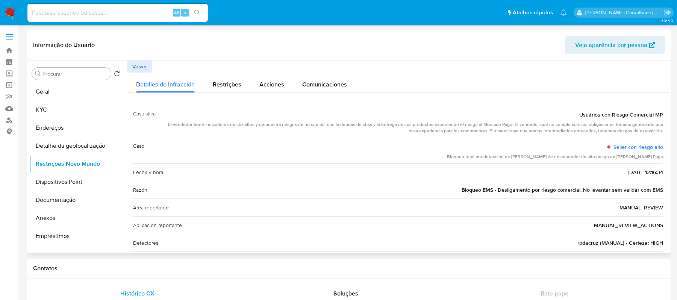
drag, startPoint x: 169, startPoint y: 127, endPoint x: 638, endPoint y: 125, distance: 468.9
click at [664, 127] on div "Casuística Usuários con Riesgo Comercial MP El vendedor tiene indicadores de cb…" at bounding box center [398, 187] width 542 height 176
click at [214, 140] on div "Caso Seller con riesgo alto Bloqueo total por detección de alta certeza de un v…" at bounding box center [398, 150] width 530 height 26
drag, startPoint x: 170, startPoint y: 122, endPoint x: 660, endPoint y: 131, distance: 489.7
click at [660, 131] on div "El vendedor tiene indicadores de cbk altos y demuestra riesgos de no cumplir co…" at bounding box center [413, 127] width 502 height 13
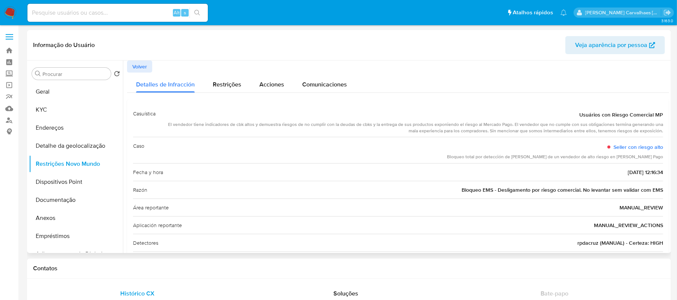
click at [138, 65] on span "Volver" at bounding box center [139, 66] width 15 height 11
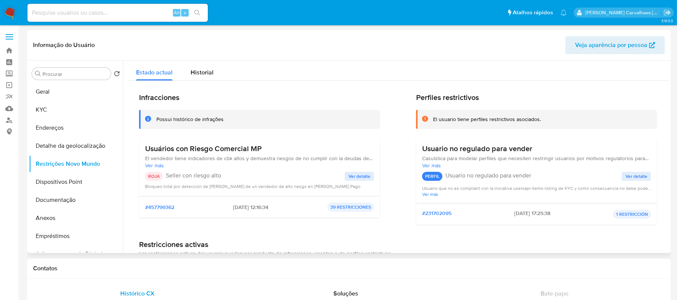
scroll to position [50, 0]
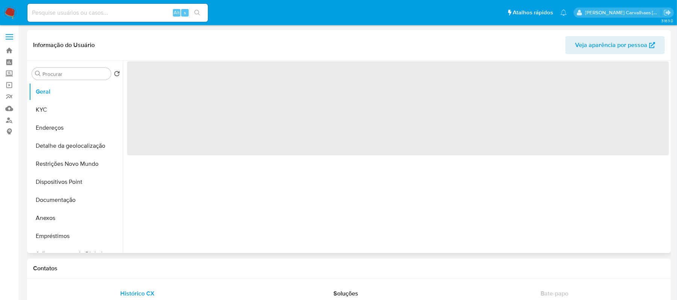
select select "10"
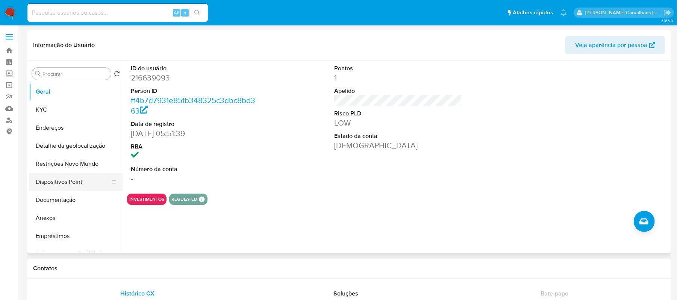
click at [67, 177] on button "Dispositivos Point" at bounding box center [73, 182] width 88 height 18
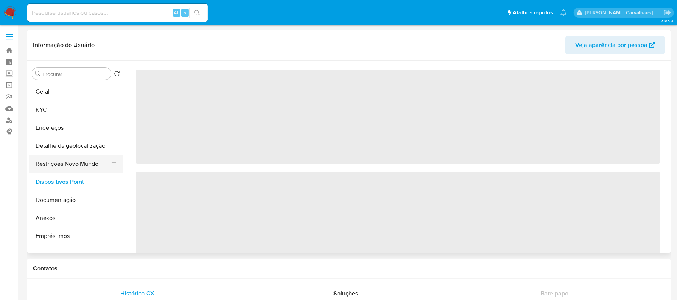
click at [68, 165] on button "Restrições Novo Mundo" at bounding box center [73, 164] width 88 height 18
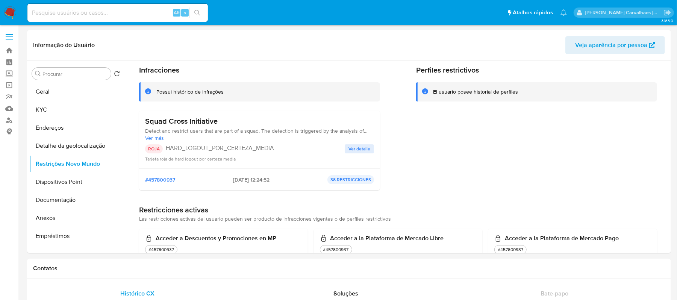
scroll to position [50, 0]
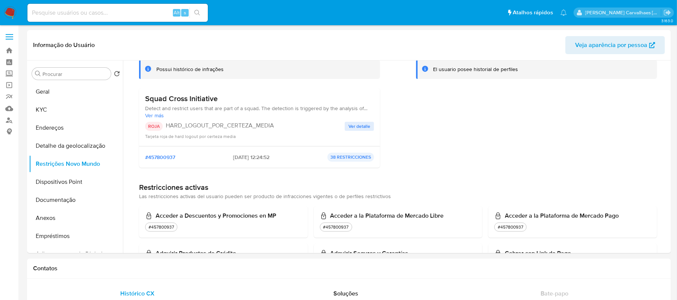
click at [357, 125] on span "Ver detalle" at bounding box center [360, 127] width 22 height 8
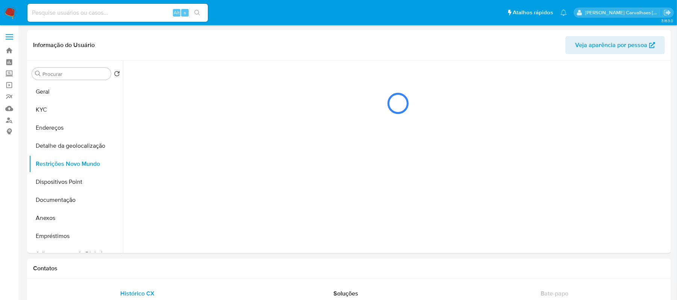
scroll to position [0, 0]
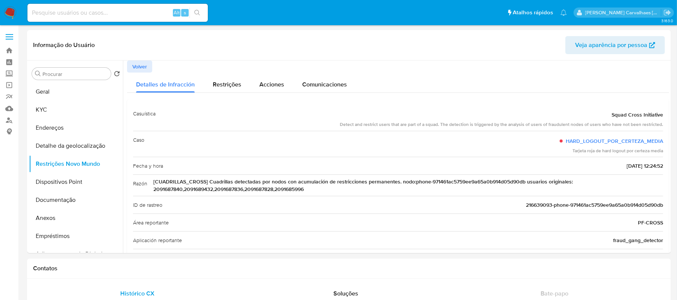
drag, startPoint x: 210, startPoint y: 181, endPoint x: 381, endPoint y: 189, distance: 171.3
click at [381, 189] on span "[CUADRILLAS_CROSS] Cuadrillas detectadas por nodos con acumulación de restricci…" at bounding box center [408, 185] width 510 height 15
drag, startPoint x: 339, startPoint y: 124, endPoint x: 665, endPoint y: 124, distance: 326.4
click at [665, 124] on div "Casuística Squad Cross Initiative Detect and restrict users that are part of a …" at bounding box center [398, 195] width 542 height 192
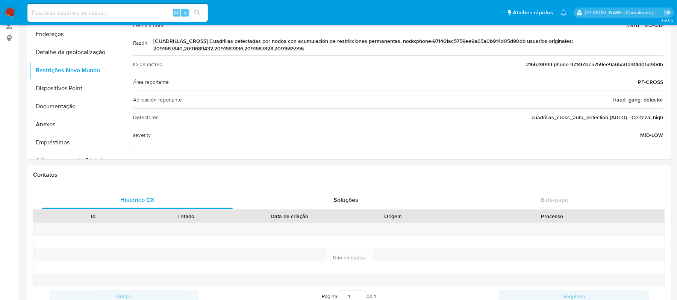
scroll to position [100, 0]
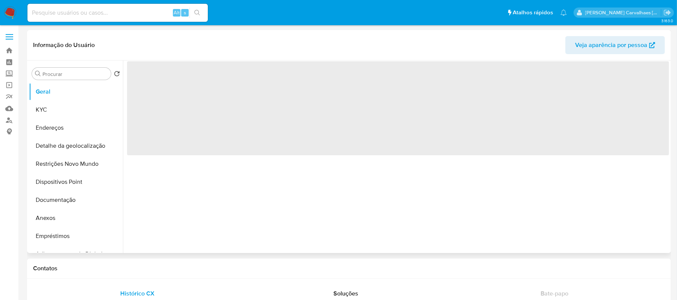
select select "10"
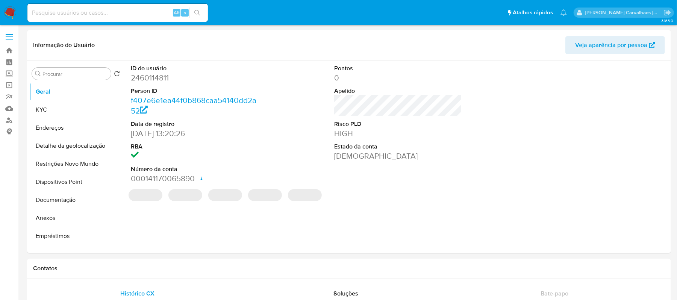
select select "10"
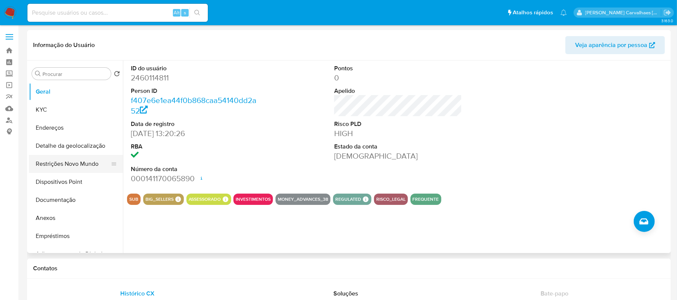
click at [58, 166] on button "Restrições Novo Mundo" at bounding box center [73, 164] width 88 height 18
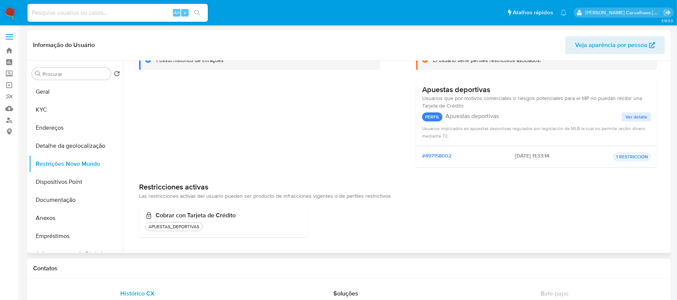
click at [629, 117] on span "Ver detalle" at bounding box center [637, 117] width 22 height 8
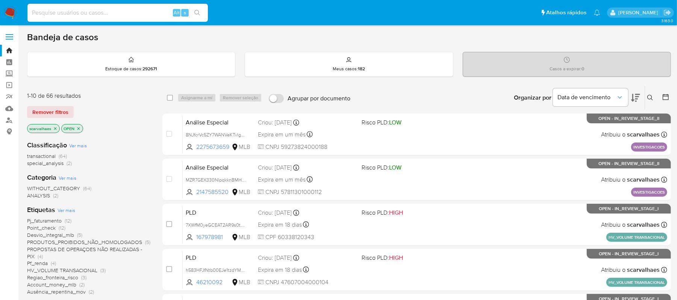
click at [141, 11] on input at bounding box center [117, 13] width 180 height 10
paste input "SX4r2YtKbjogNDDiWccUnTKP"
type input "SX4r2YtKbjogNDDiWccUnTKP"
click at [201, 12] on button "search-icon" at bounding box center [197, 13] width 15 height 11
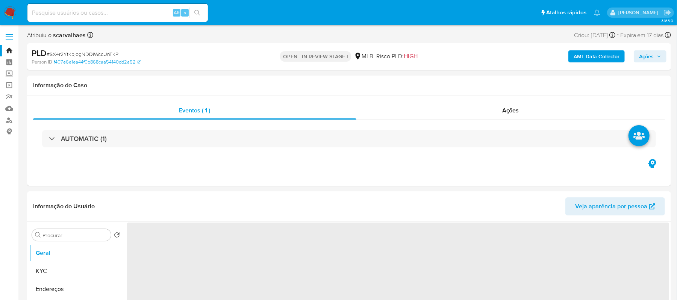
select select "10"
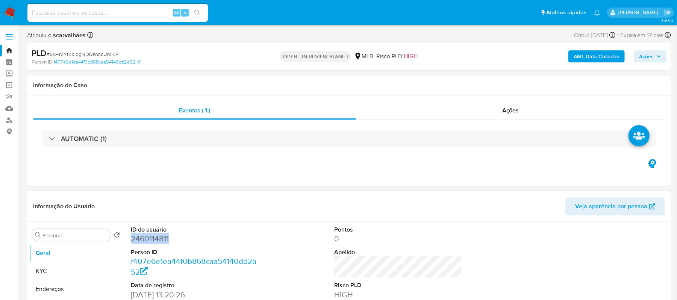
drag, startPoint x: 174, startPoint y: 240, endPoint x: 142, endPoint y: 241, distance: 32.4
copy dd "2460114811"
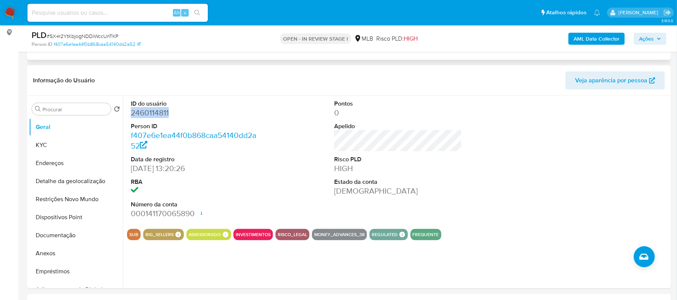
scroll to position [100, 0]
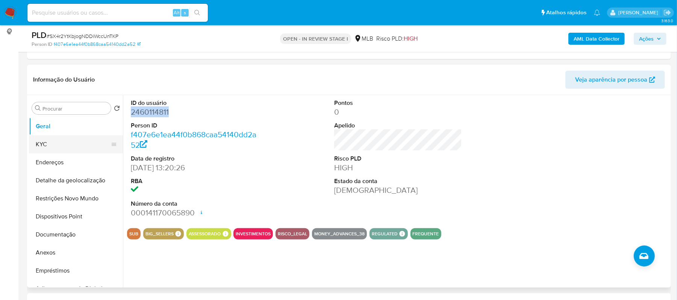
click at [56, 141] on button "KYC" at bounding box center [73, 144] width 88 height 18
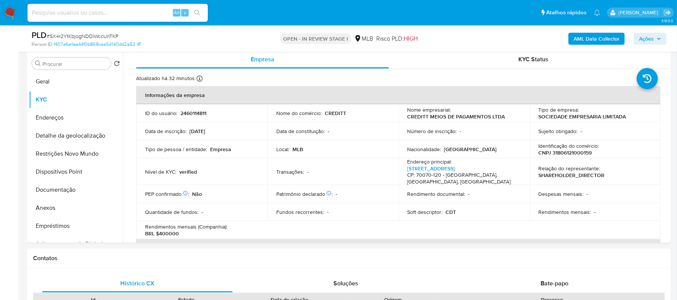
scroll to position [147, 0]
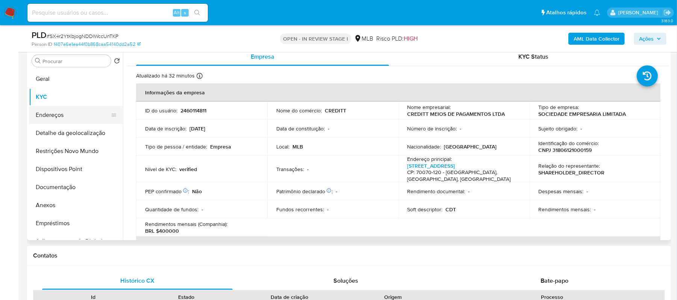
click at [68, 114] on button "Endereços" at bounding box center [73, 115] width 88 height 18
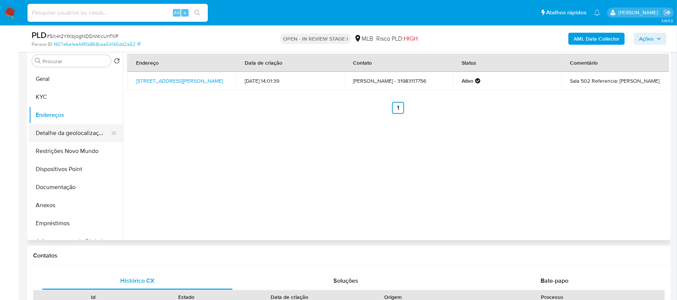
click at [82, 135] on button "Detalhe da geolocalização" at bounding box center [73, 133] width 88 height 18
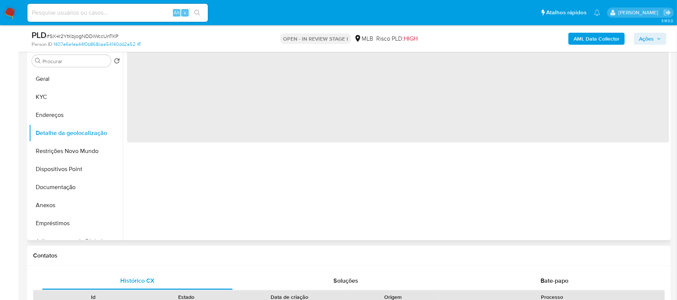
scroll to position [97, 0]
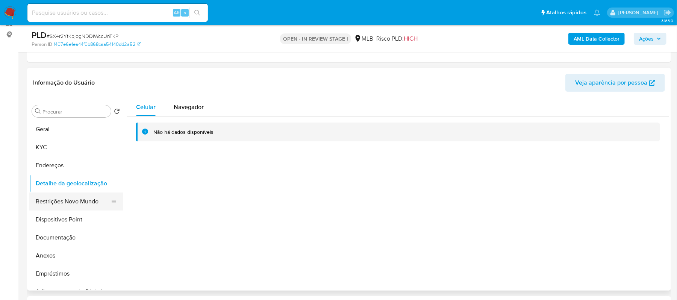
click at [54, 200] on button "Restrições Novo Mundo" at bounding box center [73, 202] width 88 height 18
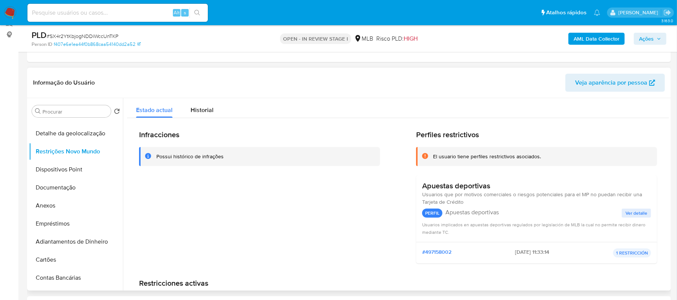
scroll to position [50, 0]
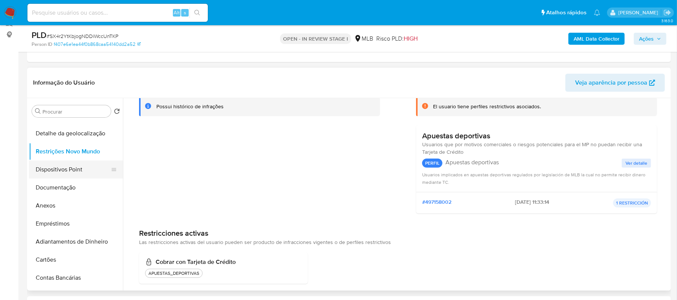
click at [80, 170] on button "Dispositivos Point" at bounding box center [73, 170] width 88 height 18
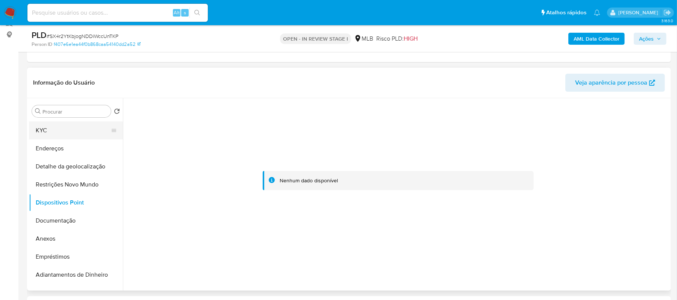
scroll to position [0, 0]
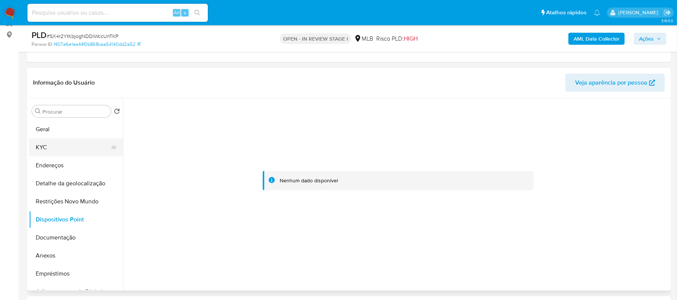
click at [66, 147] on button "KYC" at bounding box center [73, 147] width 88 height 18
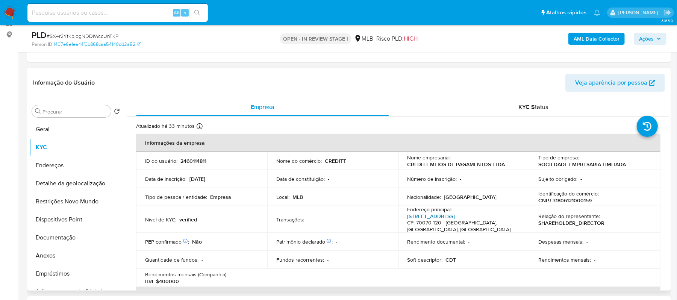
click at [455, 217] on link "Quadra Sbs Quadra 2 704, Asa Sul" at bounding box center [432, 216] width 48 height 8
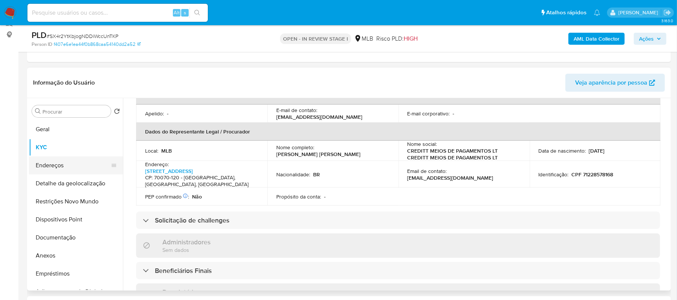
click at [59, 170] on button "Endereços" at bounding box center [73, 165] width 88 height 18
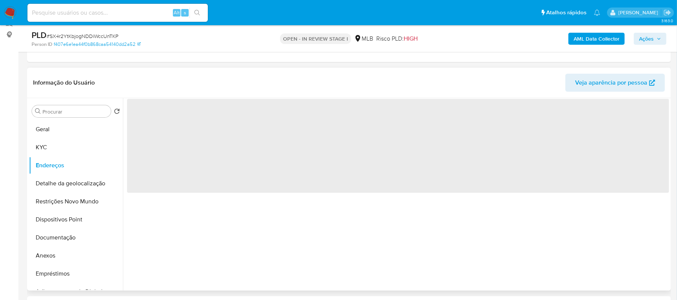
scroll to position [0, 0]
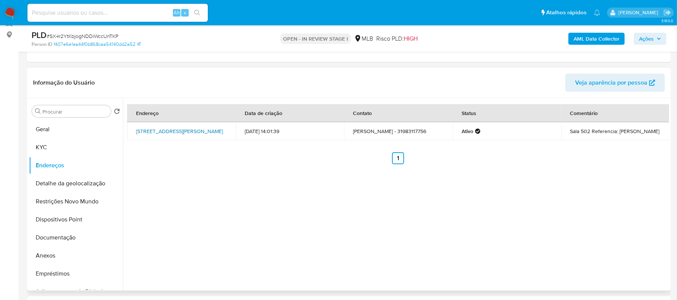
click at [169, 129] on link "Rua Wilson Rocha Lima 137, Belo Horizonte, Minas Gerais, 30494460, Brasil 137" at bounding box center [179, 131] width 87 height 8
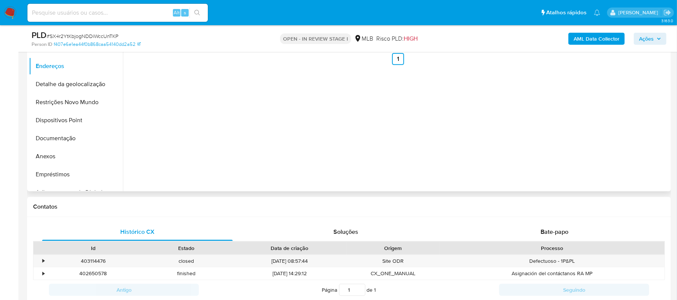
scroll to position [197, 0]
click at [59, 151] on button "Anexos" at bounding box center [73, 155] width 88 height 18
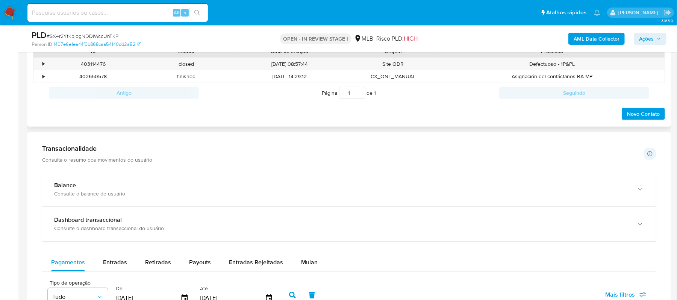
scroll to position [498, 0]
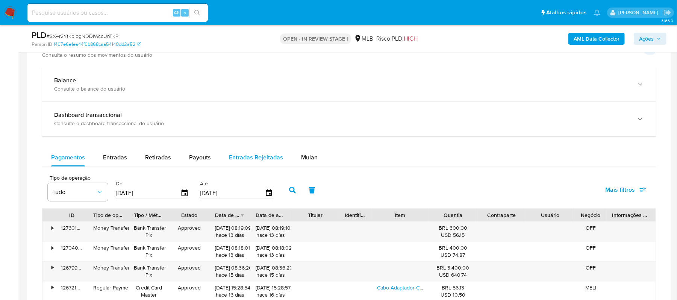
click at [115, 162] on span "Entradas" at bounding box center [115, 157] width 24 height 9
select select "10"
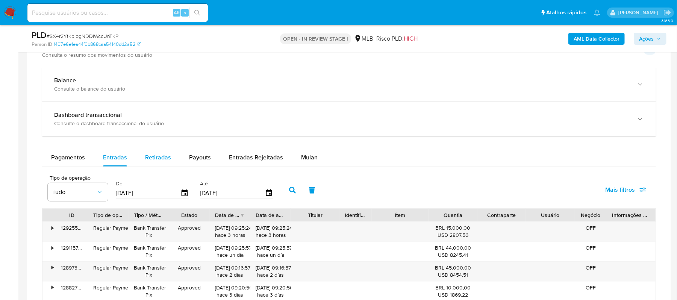
click at [160, 159] on span "Retiradas" at bounding box center [158, 157] width 26 height 9
select select "10"
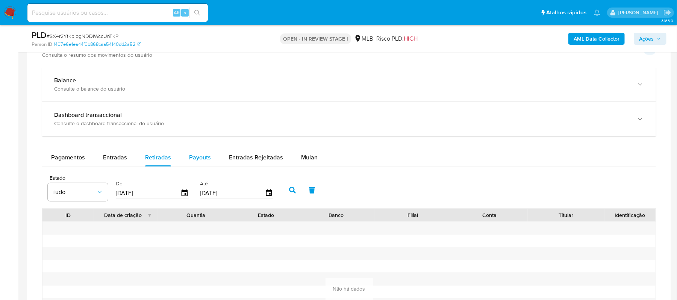
click at [203, 161] on span "Payouts" at bounding box center [200, 157] width 22 height 9
select select "10"
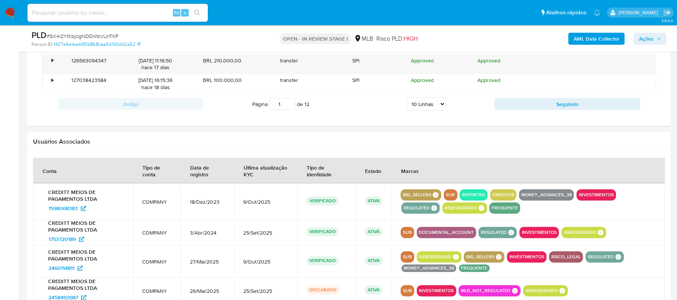
scroll to position [849, 0]
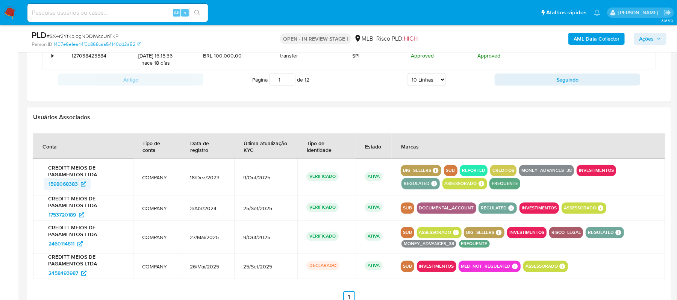
click at [74, 185] on span "1598068383" at bounding box center [63, 184] width 29 height 12
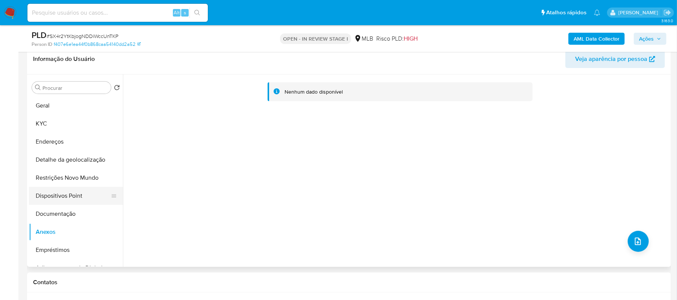
scroll to position [97, 0]
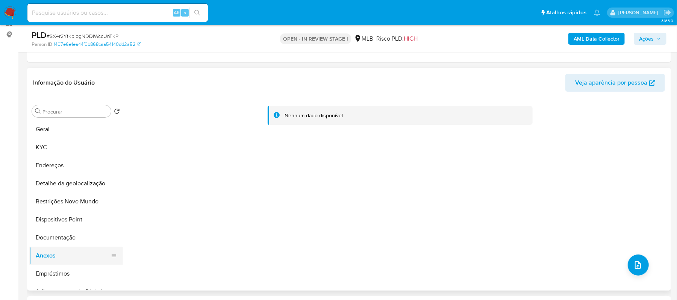
click at [52, 255] on button "Anexos" at bounding box center [73, 256] width 88 height 18
drag, startPoint x: 45, startPoint y: 150, endPoint x: 52, endPoint y: 150, distance: 6.4
click at [45, 150] on button "KYC" at bounding box center [73, 147] width 88 height 18
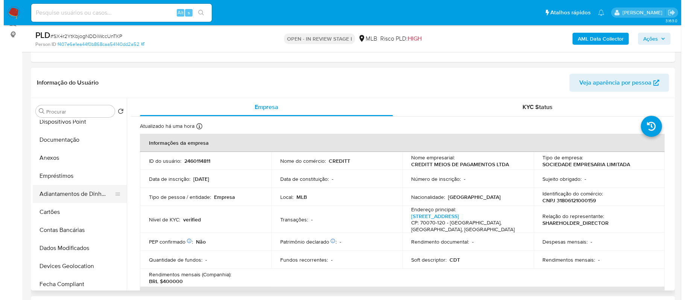
scroll to position [100, 0]
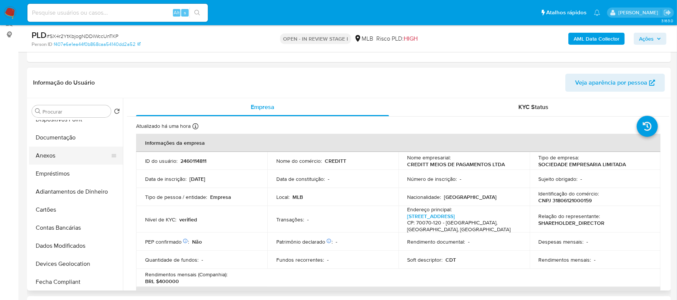
click at [55, 156] on button "Anexos" at bounding box center [73, 156] width 88 height 18
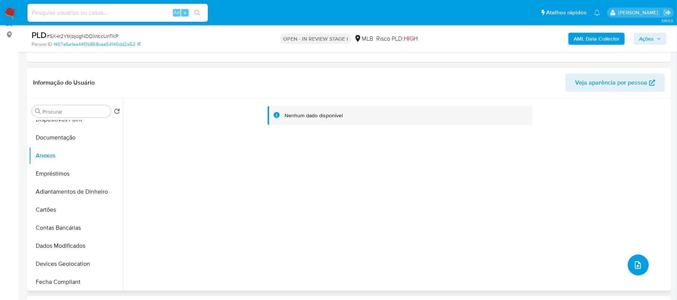
click at [640, 268] on button "upload-file" at bounding box center [638, 265] width 21 height 21
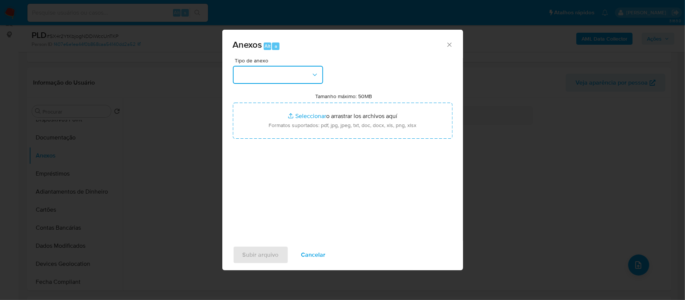
click at [316, 74] on icon "button" at bounding box center [315, 75] width 8 height 8
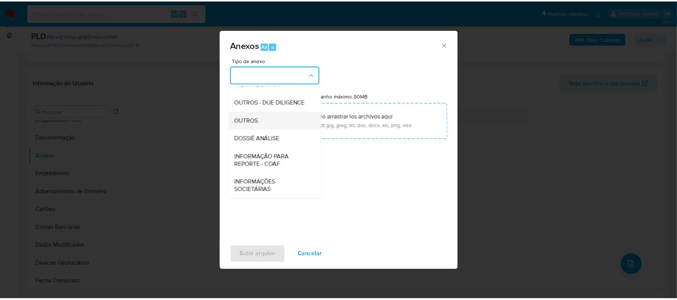
scroll to position [116, 0]
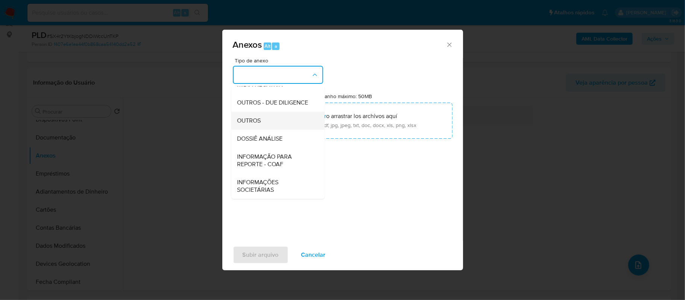
click at [259, 118] on span "OUTROS" at bounding box center [249, 121] width 24 height 8
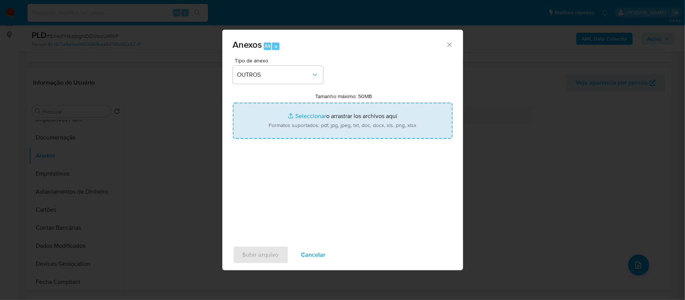
click at [301, 114] on input "Tamanho máximo: 50MB Seleccionar archivos" at bounding box center [343, 121] width 220 height 36
type input "C:\fakepath\Mulan CREDITT MEIOS DE PAGAMENTOS LTDA 2460114811_2025_10_07_22_06_…"
click at [304, 114] on input "Tamanho máximo: 50MB Seleccionar archivos" at bounding box center [343, 121] width 220 height 36
type input "C:\fakepath\Declinio - xxxx - CNPJ 31806121000159 - CREDITT MEIOS DE PAGAMENTOS…"
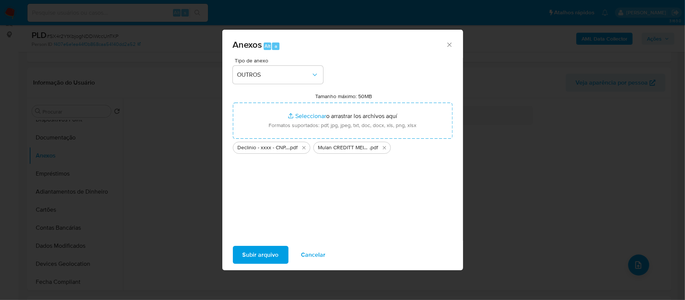
click at [268, 255] on span "Subir arquivo" at bounding box center [261, 255] width 36 height 17
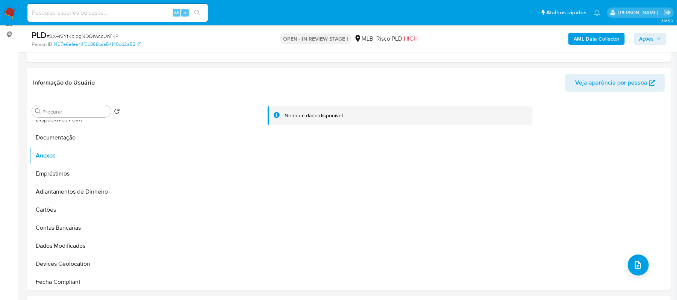
click at [647, 42] on span "Ações" at bounding box center [646, 39] width 15 height 12
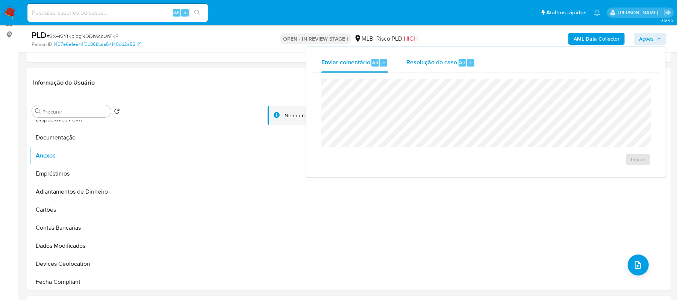
drag, startPoint x: 419, startPoint y: 63, endPoint x: 408, endPoint y: 68, distance: 11.8
click at [414, 65] on span "Resolução do caso" at bounding box center [431, 62] width 51 height 9
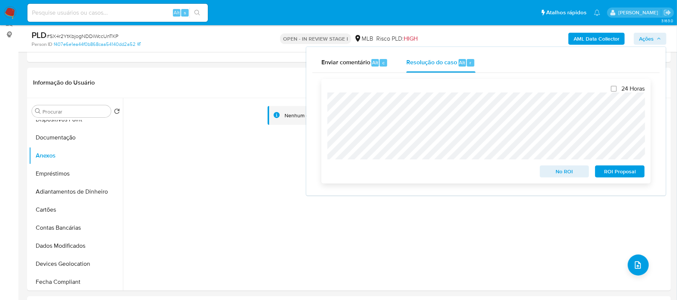
click at [566, 170] on span "No ROI" at bounding box center [564, 171] width 39 height 11
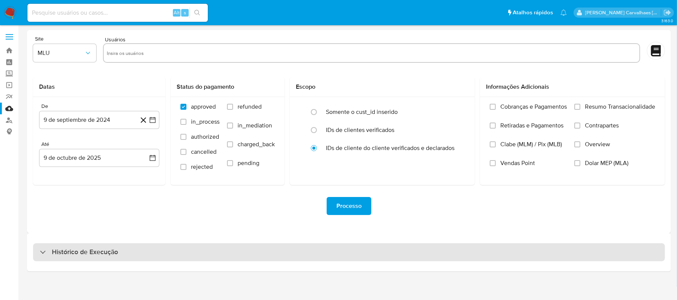
click at [86, 256] on h3 "Histórico de Execução" at bounding box center [85, 252] width 66 height 9
select select "10"
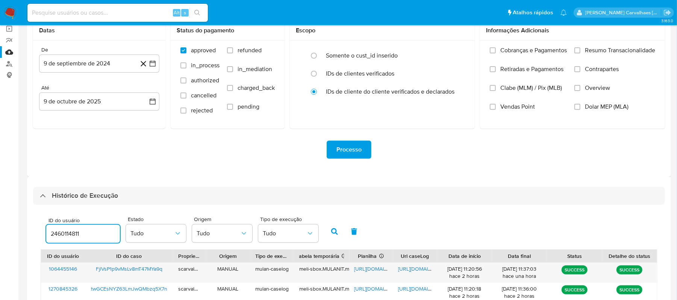
scroll to position [100, 0]
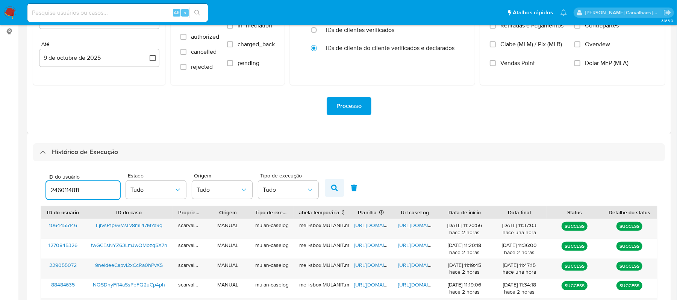
type input "2460114811"
click at [334, 186] on icon "button" at bounding box center [334, 188] width 7 height 7
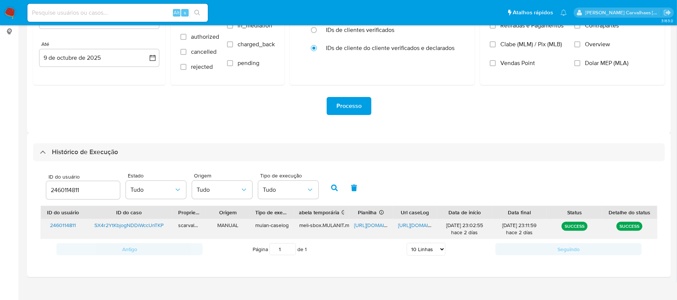
click at [367, 225] on span "https://docs.google.com/spreadsheets/d/1xOULld8bBZulV_qniKh3ptXqsvQ2LV9BliVKClG…" at bounding box center [381, 225] width 52 height 8
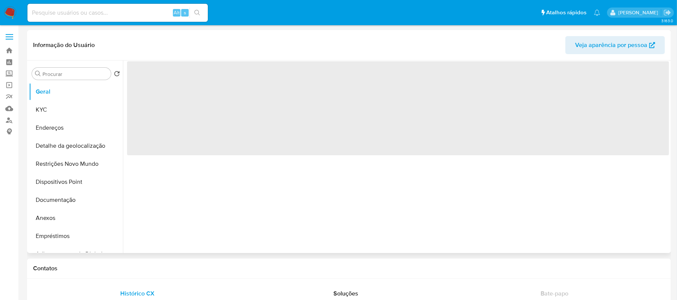
select select "10"
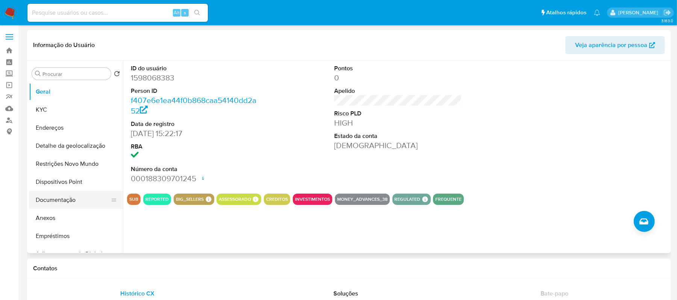
click at [58, 198] on button "Documentação" at bounding box center [73, 200] width 88 height 18
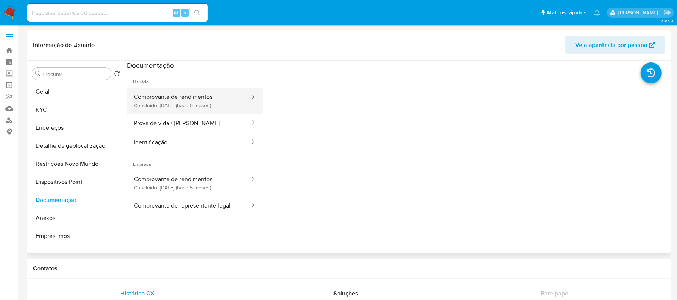
click at [187, 106] on button "Comprovante de rendimentos Concluído: [DATE] (hace 5 meses)" at bounding box center [189, 101] width 124 height 26
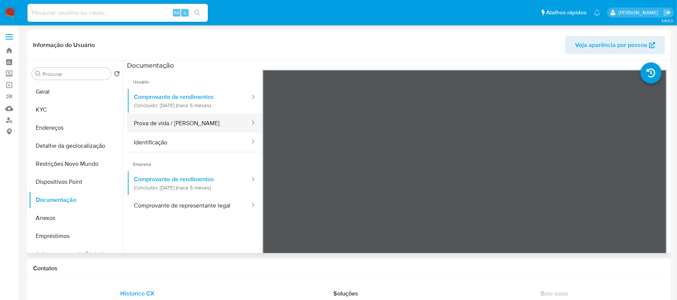
click at [182, 119] on button "Prova de vida / [PERSON_NAME]" at bounding box center [189, 123] width 124 height 19
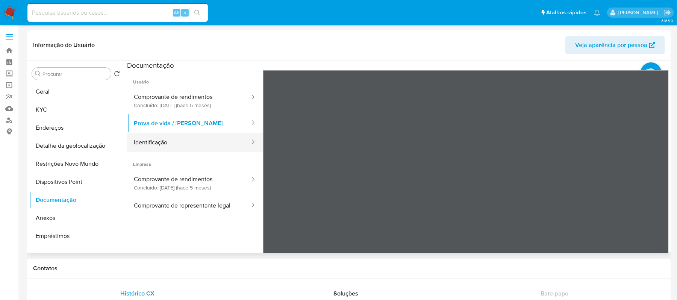
click at [161, 142] on button "Identificação" at bounding box center [189, 142] width 124 height 19
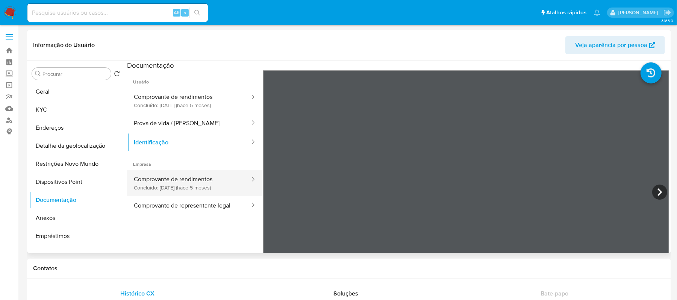
click at [213, 181] on button "Comprovante de rendimentos Concluído: 08/05/2025 (hace 5 meses)" at bounding box center [189, 183] width 124 height 26
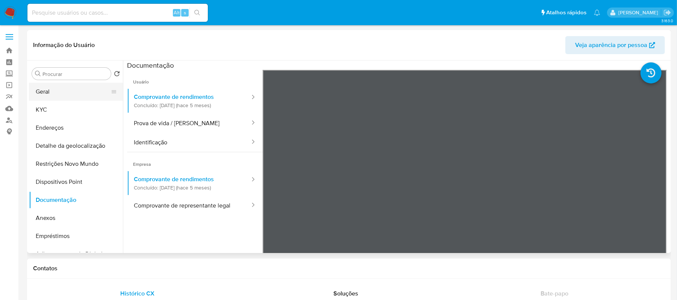
click at [41, 89] on button "Geral" at bounding box center [73, 92] width 88 height 18
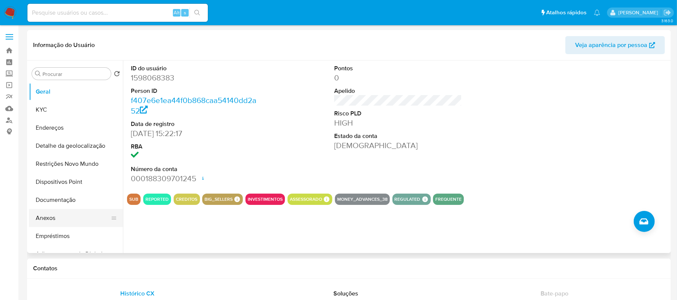
click at [62, 218] on button "Anexos" at bounding box center [73, 218] width 88 height 18
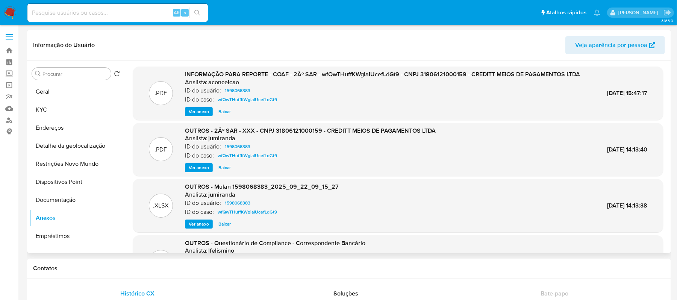
click at [202, 115] on span "Ver anexo" at bounding box center [199, 112] width 20 height 8
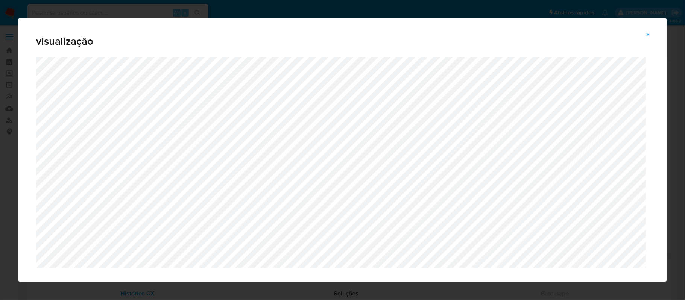
click at [650, 34] on icon "Attachment preview" at bounding box center [648, 35] width 6 height 6
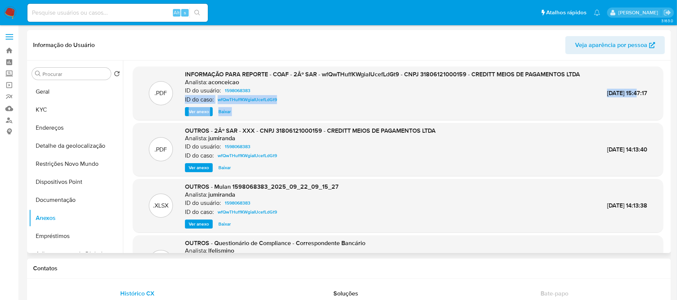
drag, startPoint x: 581, startPoint y: 96, endPoint x: 626, endPoint y: 96, distance: 45.1
click at [626, 96] on div ".PDF INFORMAÇÃO PARA REPORTE - COAF - 2Âº SAR - wfQwTHuffKWgiaIUcefLdGt9 - CNPJ…" at bounding box center [398, 93] width 523 height 46
copy div "ID do caso: wfQwTHuffKWgiaIUcefLdGt9 Ver anexo Baixar 24/Set/2025"
click at [494, 146] on div ".PDF OUTROS - 2Âº SAR - XXX - CNPJ 31806121000159 - CREDITT MEIOS DE PAGAMENTOS…" at bounding box center [398, 150] width 523 height 46
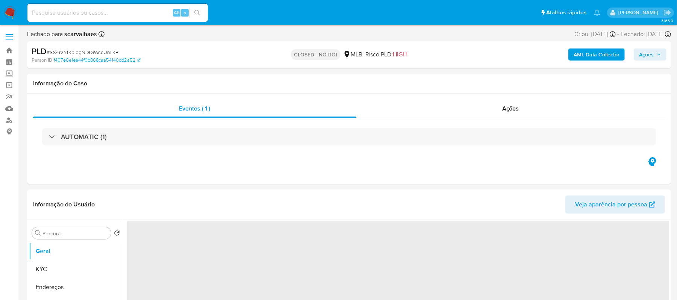
select select "10"
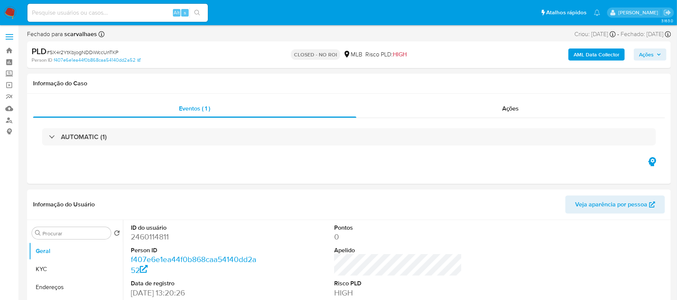
drag, startPoint x: 86, startPoint y: 7, endPoint x: 67, endPoint y: 12, distance: 20.4
click at [67, 12] on input at bounding box center [117, 13] width 180 height 10
paste input "dfWn5qLfpXUkzQ8oYI4m0bOE"
type input "dfWn5qLfpXUkzQ8oYI4m0bOE"
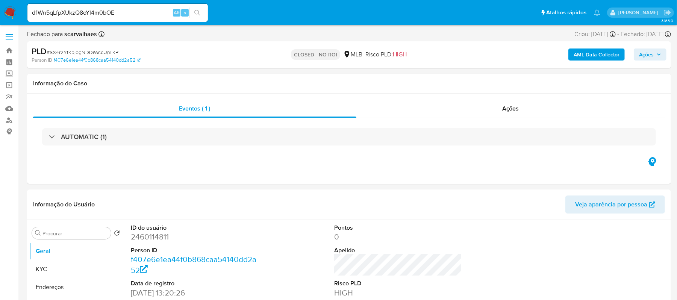
click at [195, 14] on icon "search-icon" at bounding box center [197, 13] width 6 height 6
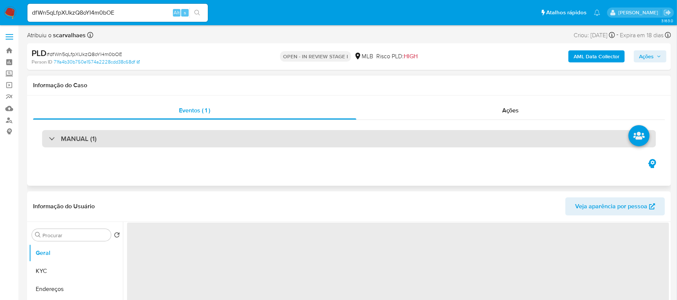
select select "10"
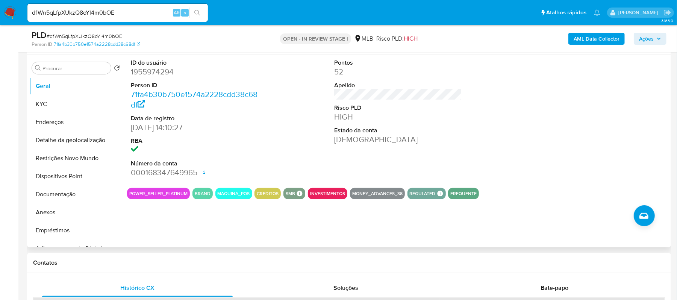
scroll to position [150, 0]
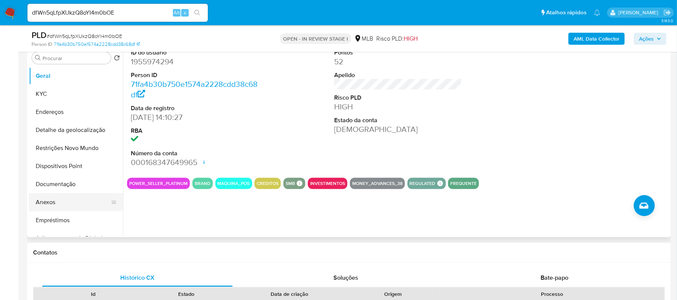
click at [65, 202] on button "Anexos" at bounding box center [73, 202] width 88 height 18
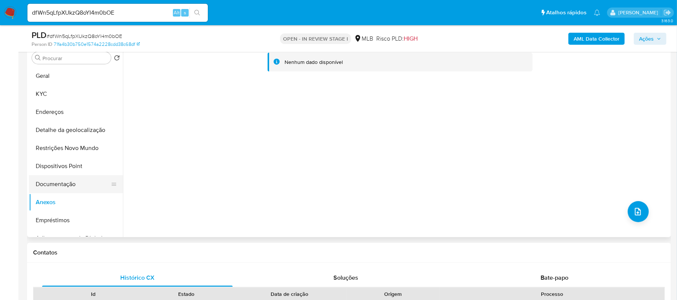
click at [71, 185] on button "Documentação" at bounding box center [73, 184] width 88 height 18
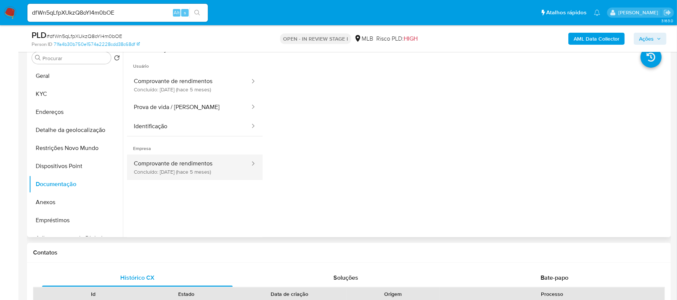
click at [205, 170] on button "Comprovante de rendimentos Concluído: 13/05/2025 (hace 5 meses)" at bounding box center [189, 168] width 124 height 26
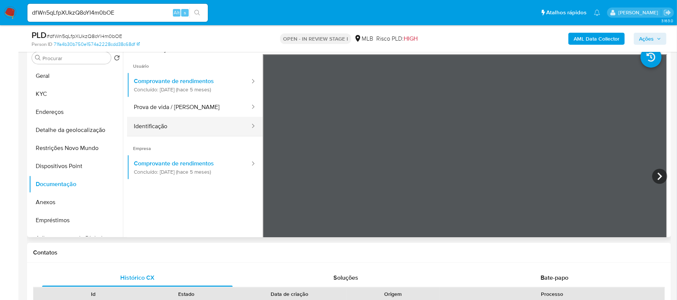
click at [184, 125] on button "Identificação" at bounding box center [189, 126] width 124 height 19
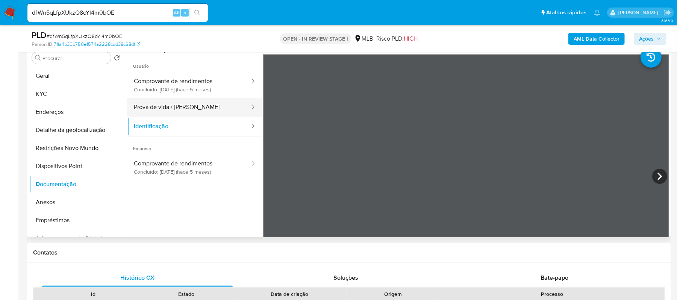
click at [167, 109] on button "Prova de vida / Selfie" at bounding box center [189, 107] width 124 height 19
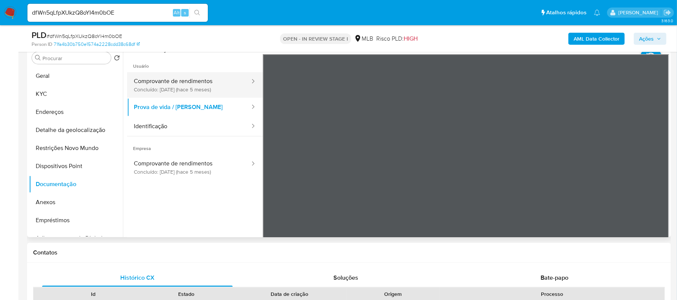
click at [217, 85] on button "Comprovante de rendimentos Concluído: 13/05/2025 (hace 5 meses)" at bounding box center [189, 85] width 124 height 26
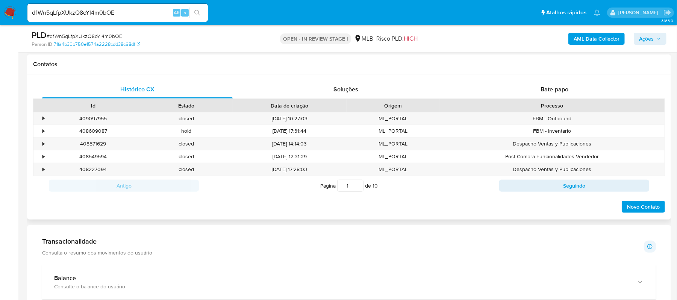
scroll to position [351, 0]
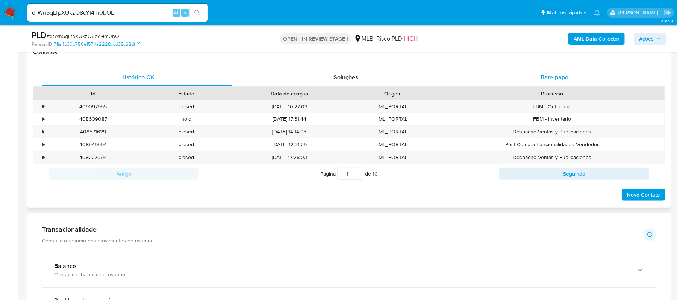
click at [548, 79] on span "Bate-papo" at bounding box center [555, 77] width 28 height 9
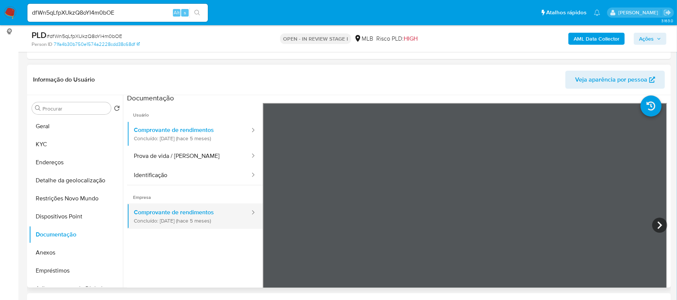
scroll to position [0, 0]
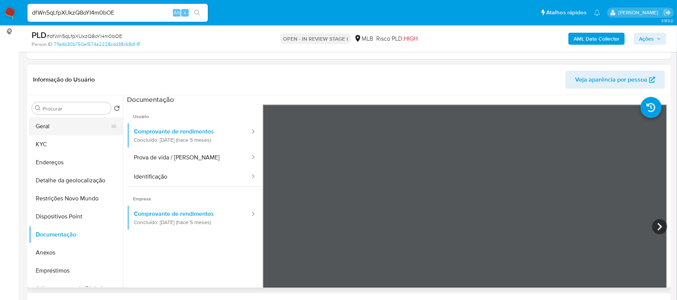
click at [82, 126] on button "Geral" at bounding box center [73, 126] width 88 height 18
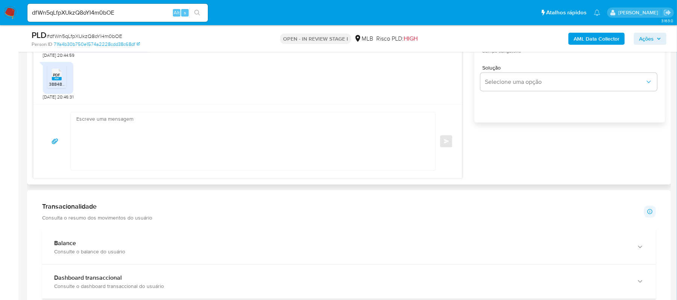
scroll to position [602, 0]
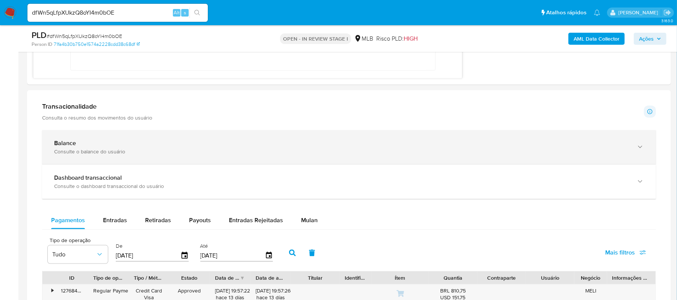
click at [641, 148] on icon "button" at bounding box center [641, 147] width 8 height 8
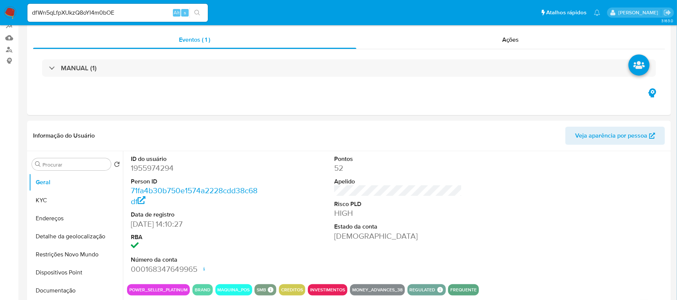
scroll to position [100, 0]
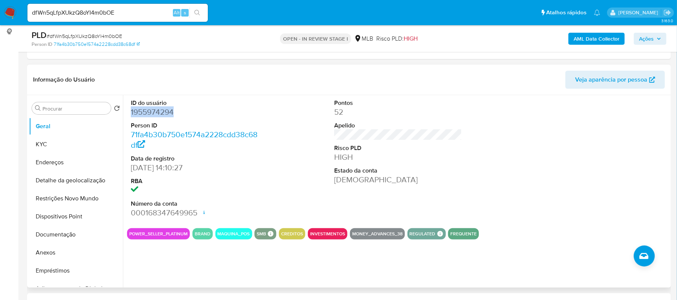
drag, startPoint x: 130, startPoint y: 109, endPoint x: 179, endPoint y: 109, distance: 49.6
click at [179, 109] on div "ID do usuário 1955974294 Person ID 71fa4b30b750e1574a2228cdd38c68df Data de reg…" at bounding box center [195, 158] width 136 height 127
copy dd "1955974294"
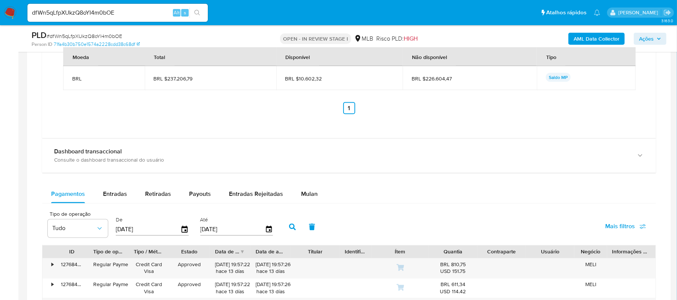
scroll to position [952, 0]
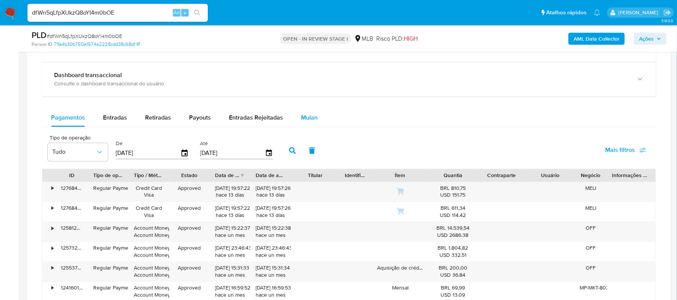
click at [307, 122] on span "Mulan" at bounding box center [309, 118] width 17 height 9
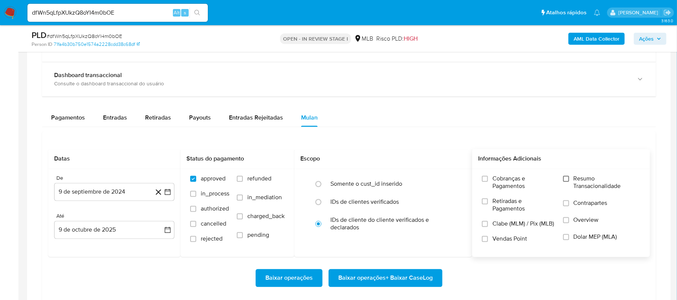
click at [564, 179] on input "Resumo Transacionalidade" at bounding box center [566, 179] width 6 height 6
click at [165, 192] on icon "button" at bounding box center [168, 192] width 8 height 8
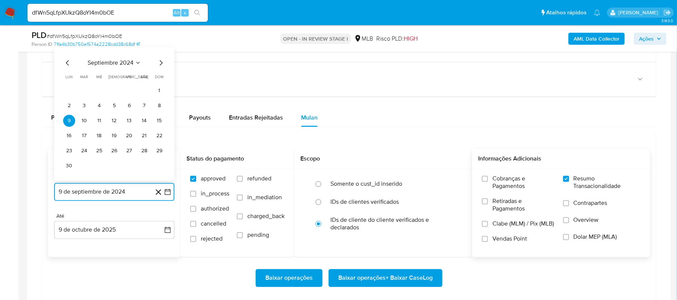
click at [160, 65] on icon "Mes siguiente" at bounding box center [160, 62] width 9 height 9
click at [160, 80] on icon "Mes siguiente" at bounding box center [160, 77] width 9 height 9
click at [160, 80] on span "dom" at bounding box center [159, 77] width 9 height 6
click at [160, 65] on icon "Mes siguiente" at bounding box center [160, 62] width 9 height 9
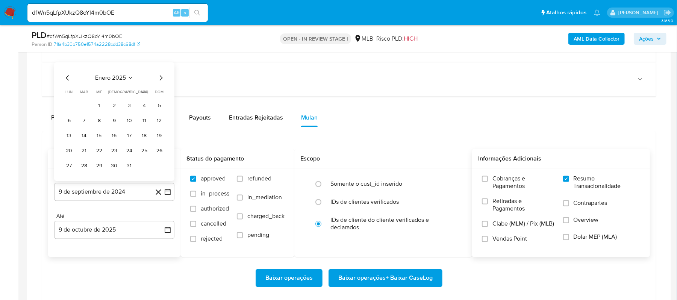
click at [159, 82] on icon "Mes siguiente" at bounding box center [160, 77] width 9 height 9
click at [159, 67] on icon "Mes siguiente" at bounding box center [160, 62] width 9 height 9
click at [158, 82] on icon "Mes siguiente" at bounding box center [160, 77] width 9 height 9
click at [158, 81] on icon "Mes siguiente" at bounding box center [160, 77] width 9 height 9
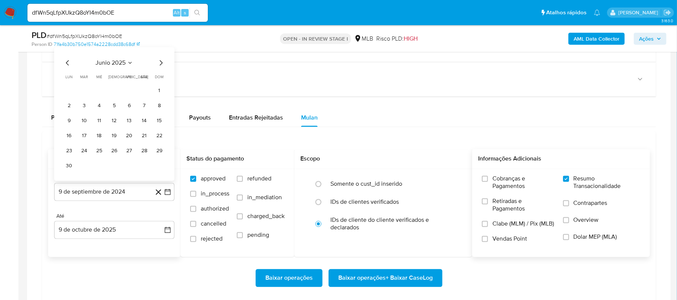
click at [163, 67] on icon "Mes siguiente" at bounding box center [160, 62] width 9 height 9
click at [160, 77] on icon "Mes siguiente" at bounding box center [160, 77] width 9 height 9
click at [68, 81] on icon "Mes anterior" at bounding box center [67, 77] width 9 height 9
click at [71, 123] on button "9" at bounding box center [69, 121] width 12 height 12
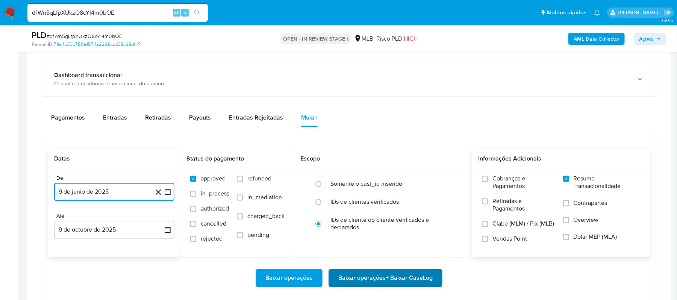
click at [374, 280] on span "Baixar operações + Baixar CaseLog" at bounding box center [385, 278] width 94 height 17
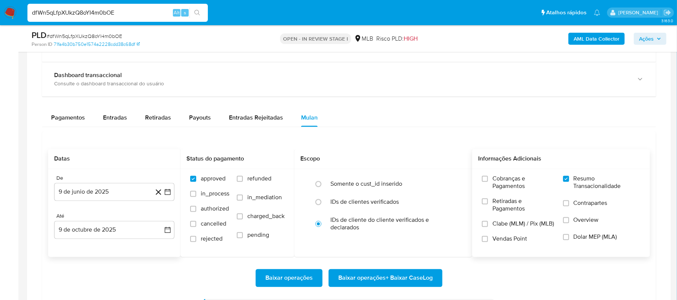
drag, startPoint x: 122, startPoint y: 14, endPoint x: -10, endPoint y: 18, distance: 131.7
paste input "O3SYuSQtqyqmUV3RTheqHAdF"
type input "O3SYuSQtqyqmUV3RTheqHAdF"
click at [194, 12] on icon "search-icon" at bounding box center [197, 13] width 6 height 6
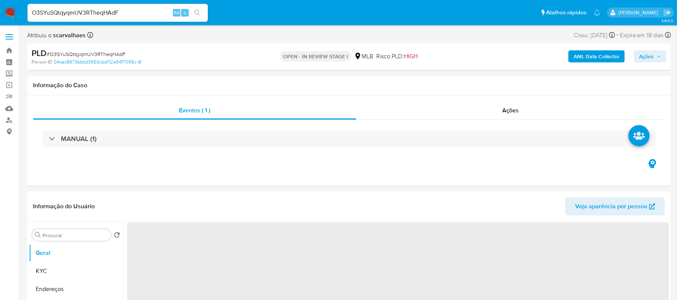
select select "10"
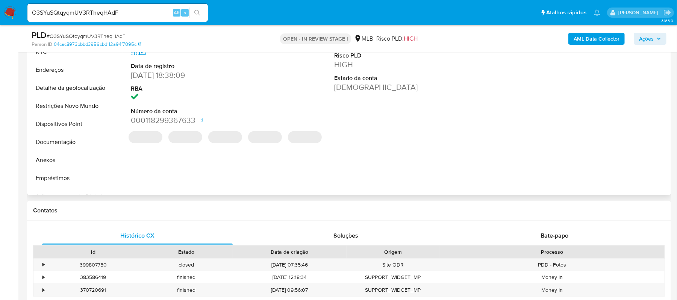
scroll to position [200, 0]
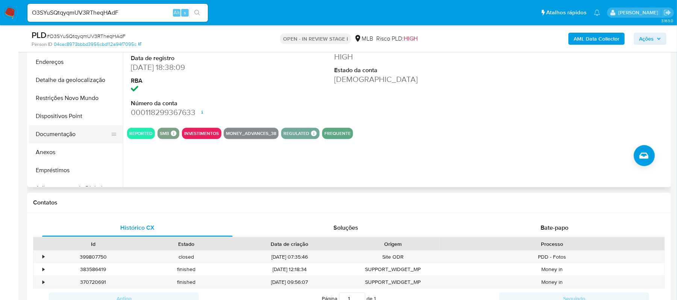
click at [56, 129] on button "Documentação" at bounding box center [73, 134] width 88 height 18
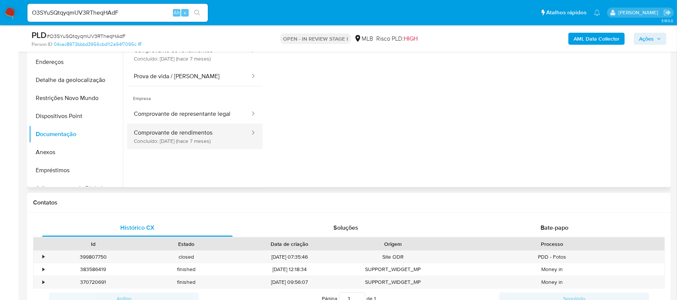
click at [203, 141] on button "Comprovante de rendimentos Concluído: 10/03/2025 (hace 7 meses)" at bounding box center [189, 137] width 124 height 26
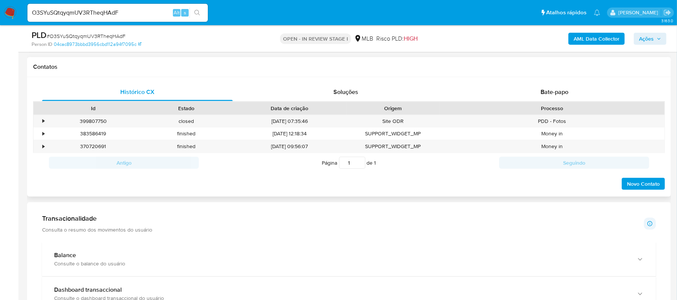
scroll to position [301, 0]
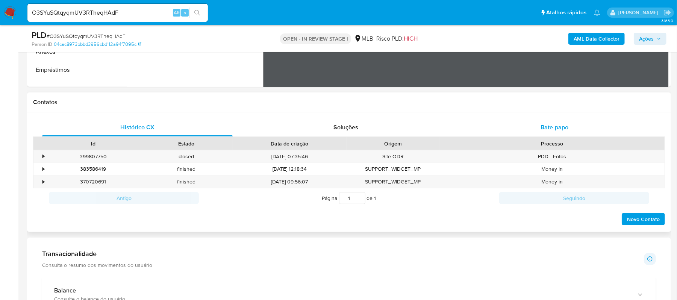
click at [551, 122] on div "Bate-papo" at bounding box center [554, 127] width 191 height 18
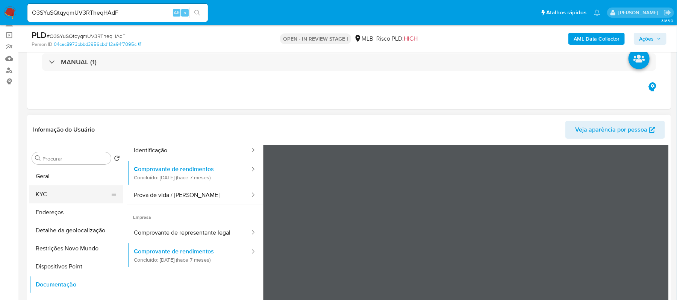
scroll to position [64, 0]
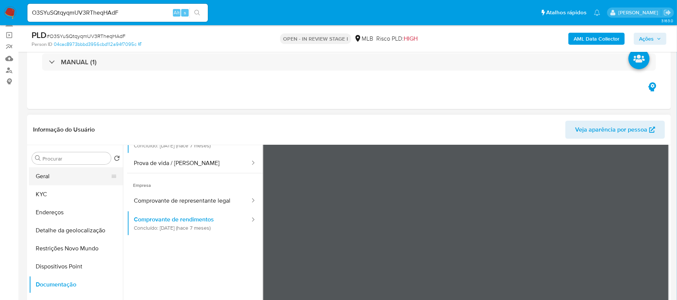
click at [66, 175] on button "Geral" at bounding box center [73, 176] width 88 height 18
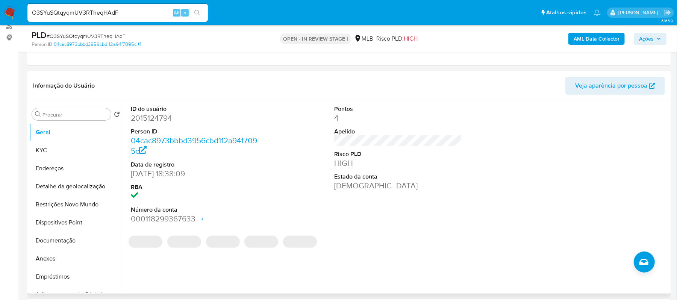
scroll to position [100, 0]
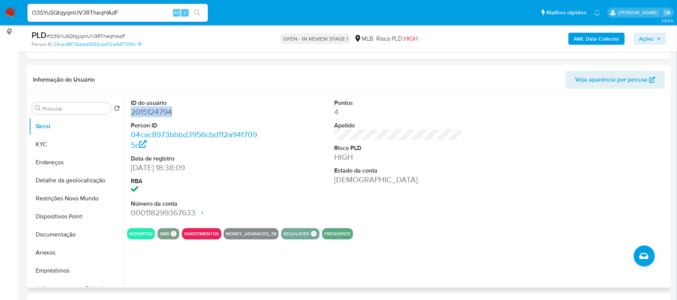
drag, startPoint x: 129, startPoint y: 114, endPoint x: 174, endPoint y: 116, distance: 44.4
click at [177, 116] on div "ID do usuário 2015124794 Person ID 04cac8973bbbd3956cbd112a94f7095c Data de reg…" at bounding box center [195, 158] width 136 height 127
copy dd "2015124794"
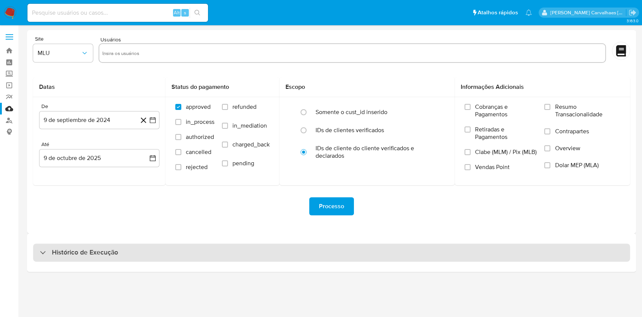
click at [117, 254] on h3 "Histórico de Execução" at bounding box center [85, 252] width 66 height 9
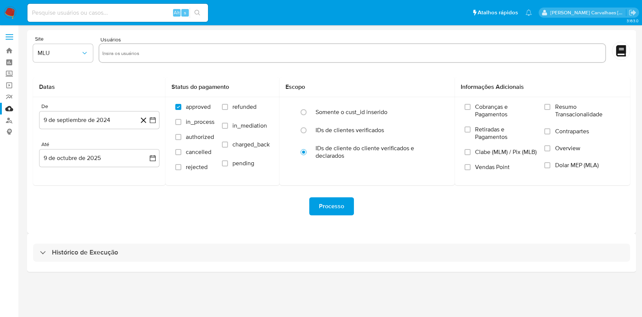
select select "10"
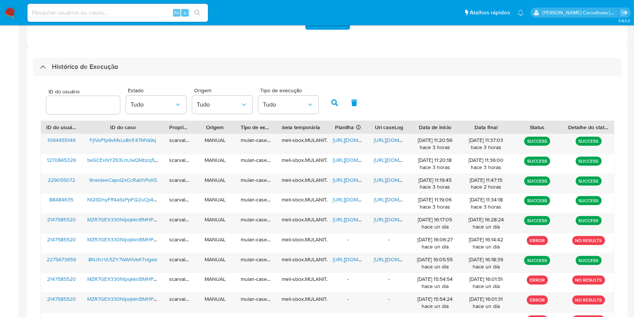
scroll to position [200, 0]
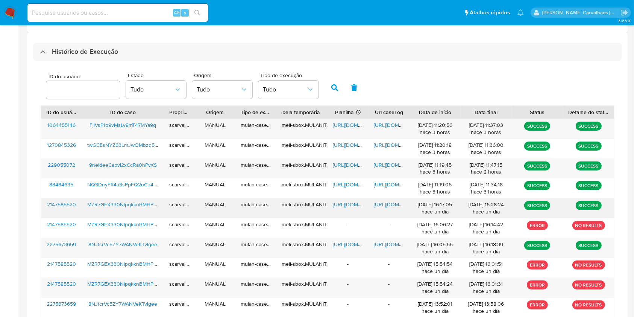
click at [390, 205] on span "[URL][DOMAIN_NAME]" at bounding box center [400, 204] width 52 height 8
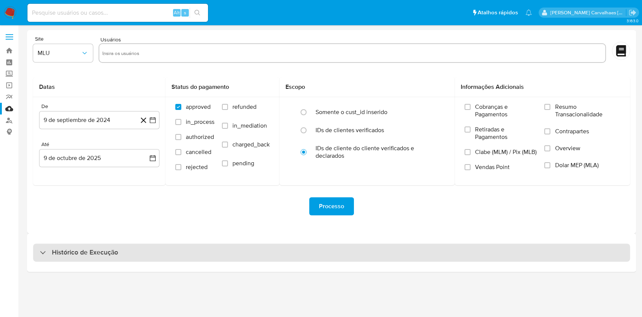
click at [89, 251] on h3 "Histórico de Execução" at bounding box center [85, 252] width 66 height 9
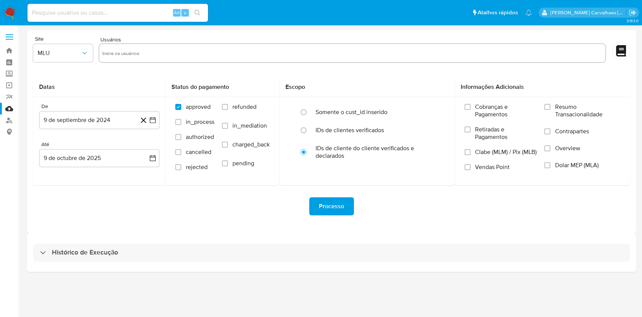
select select "10"
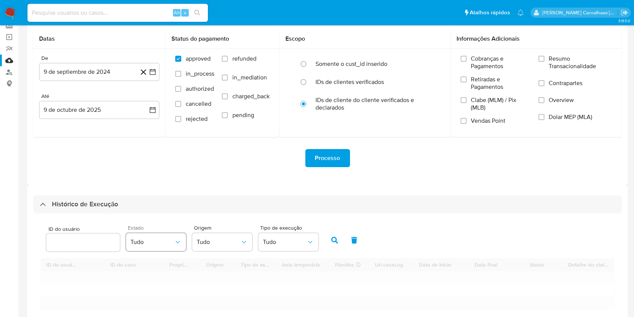
scroll to position [100, 0]
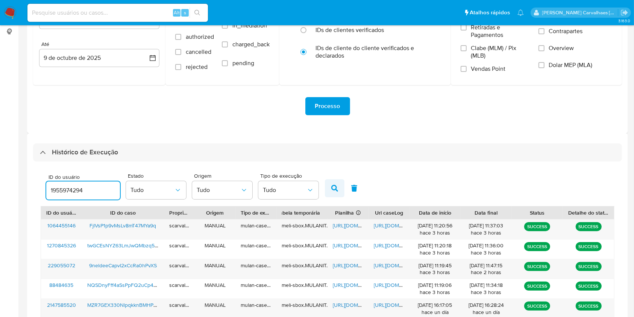
click at [335, 186] on icon "button" at bounding box center [334, 188] width 7 height 7
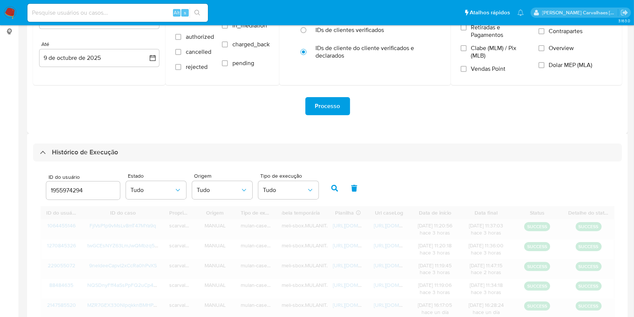
scroll to position [93, 0]
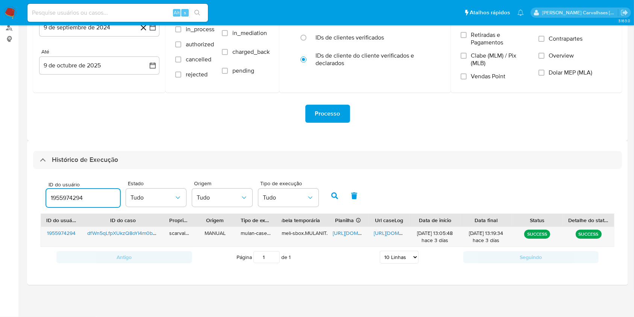
drag, startPoint x: 97, startPoint y: 197, endPoint x: 0, endPoint y: 180, distance: 98.8
click at [14, 191] on section "Bandeja Painel Screening Pesquisa em Listas Watchlist Ferramentas Operações [PE…" at bounding box center [317, 111] width 634 height 409
paste input "20151247"
type input "2015124794"
click at [336, 194] on icon "button" at bounding box center [334, 195] width 7 height 7
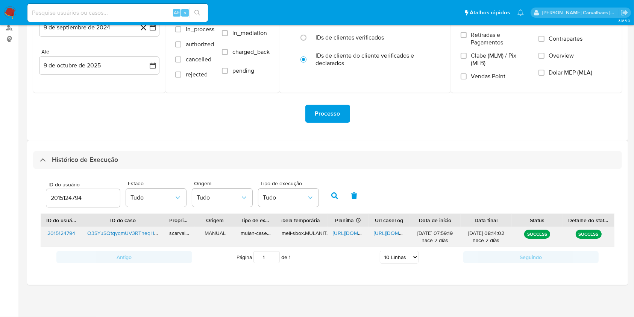
click at [349, 232] on span "[URL][DOMAIN_NAME]" at bounding box center [359, 233] width 52 height 8
